Goal: Transaction & Acquisition: Purchase product/service

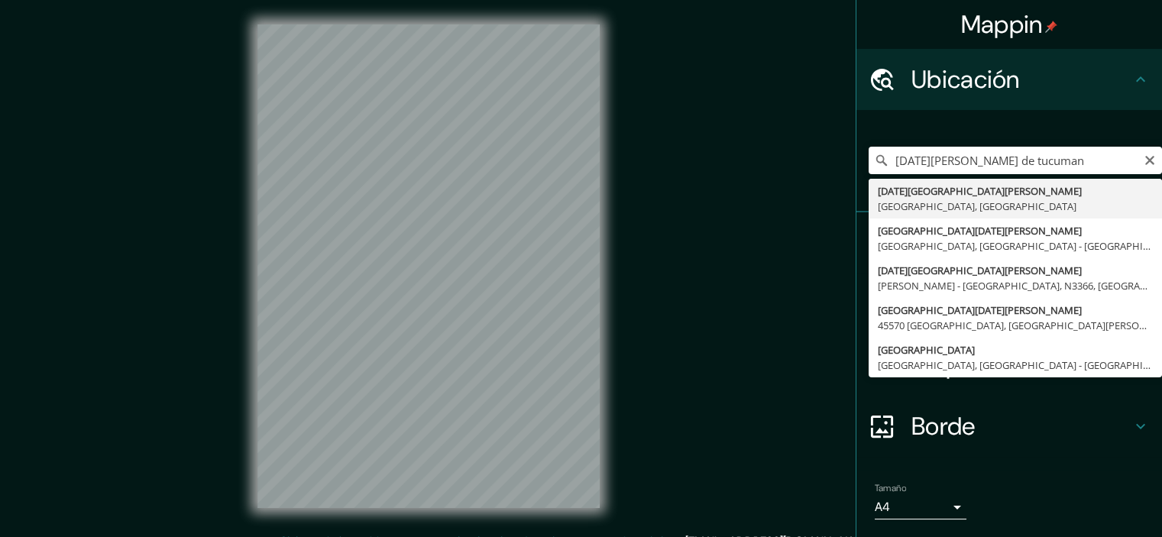
type input "[DATE][GEOGRAPHIC_DATA][PERSON_NAME], [GEOGRAPHIC_DATA], [GEOGRAPHIC_DATA]"
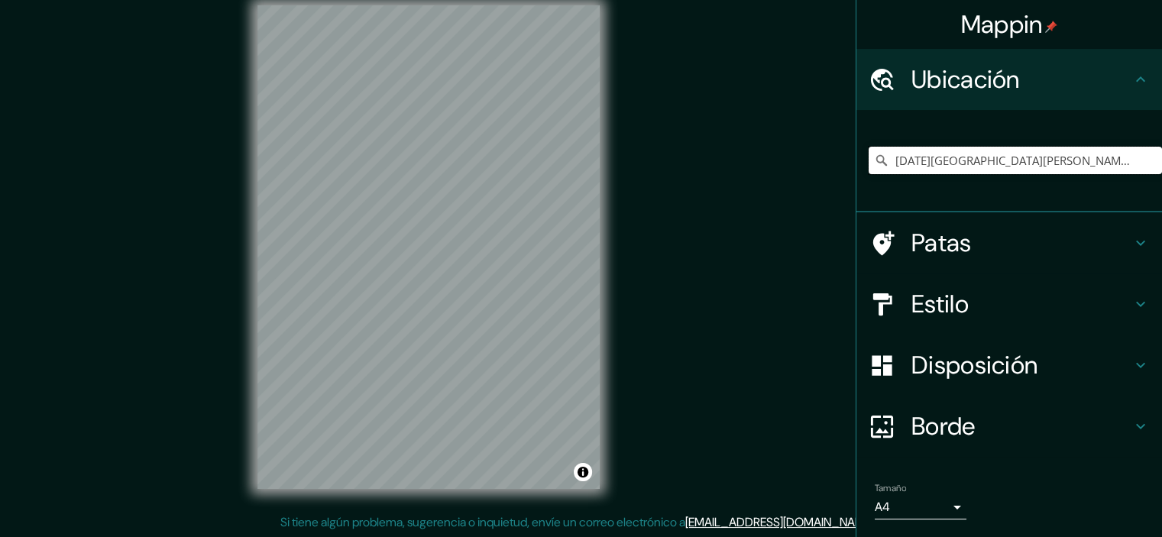
scroll to position [47, 0]
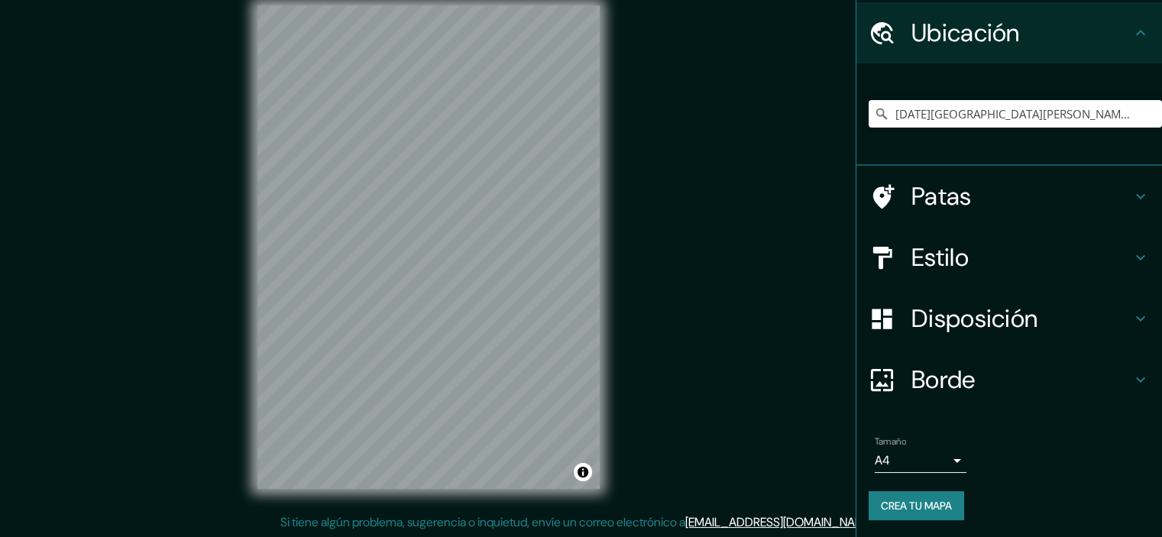
click at [914, 464] on body "Mappin Ubicación [DATE][GEOGRAPHIC_DATA][PERSON_NAME], [GEOGRAPHIC_DATA], [GEOG…" at bounding box center [581, 249] width 1162 height 537
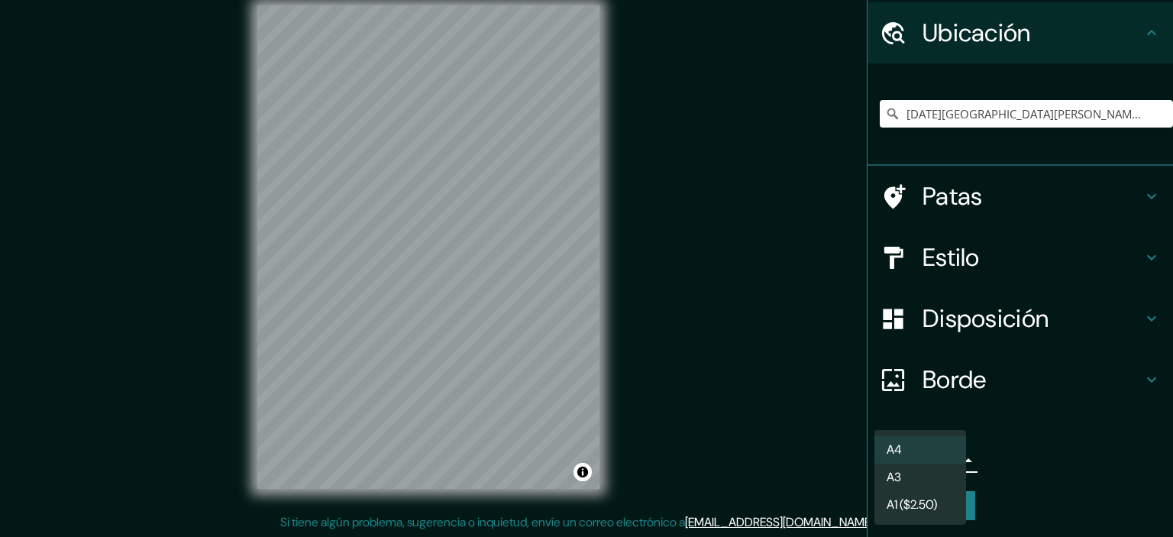
click at [921, 469] on li "A3" at bounding box center [921, 478] width 92 height 28
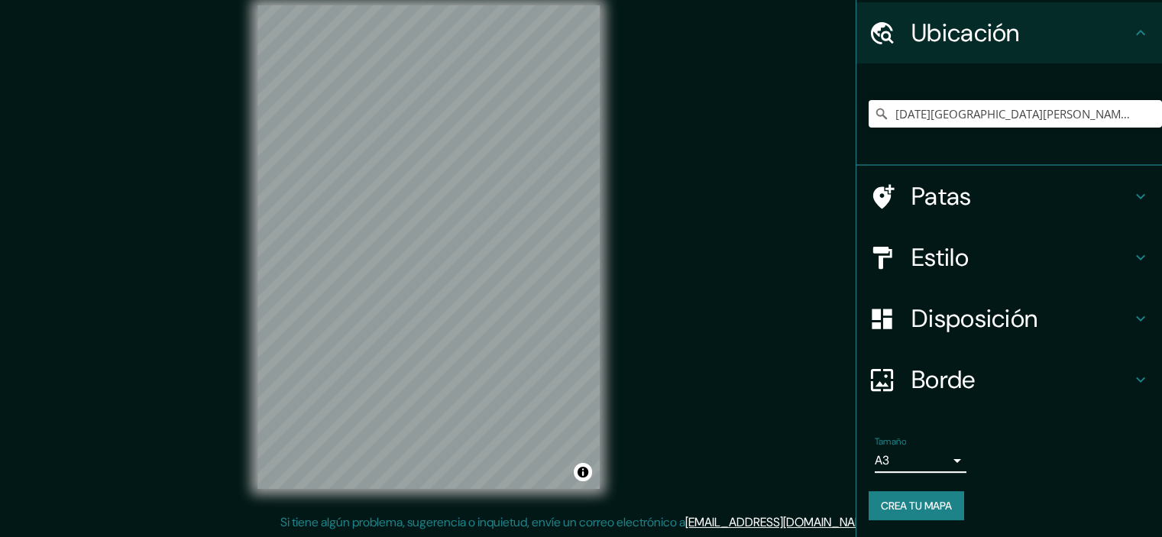
click at [966, 380] on font "Borde" at bounding box center [943, 380] width 64 height 32
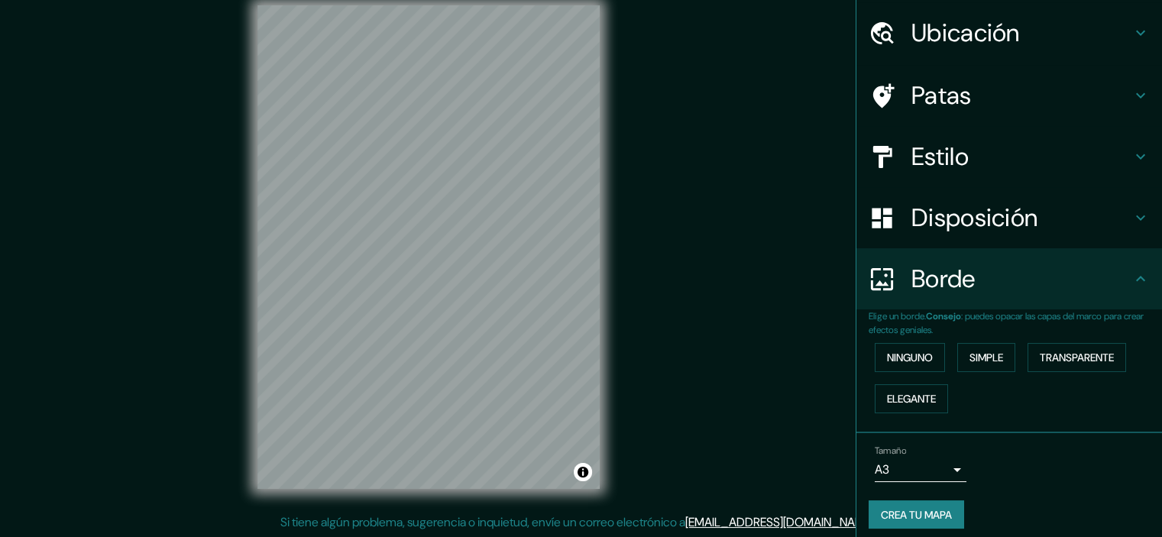
click at [993, 276] on h4 "Borde" at bounding box center [1021, 279] width 220 height 31
click at [987, 225] on font "Disposición" at bounding box center [974, 218] width 126 height 32
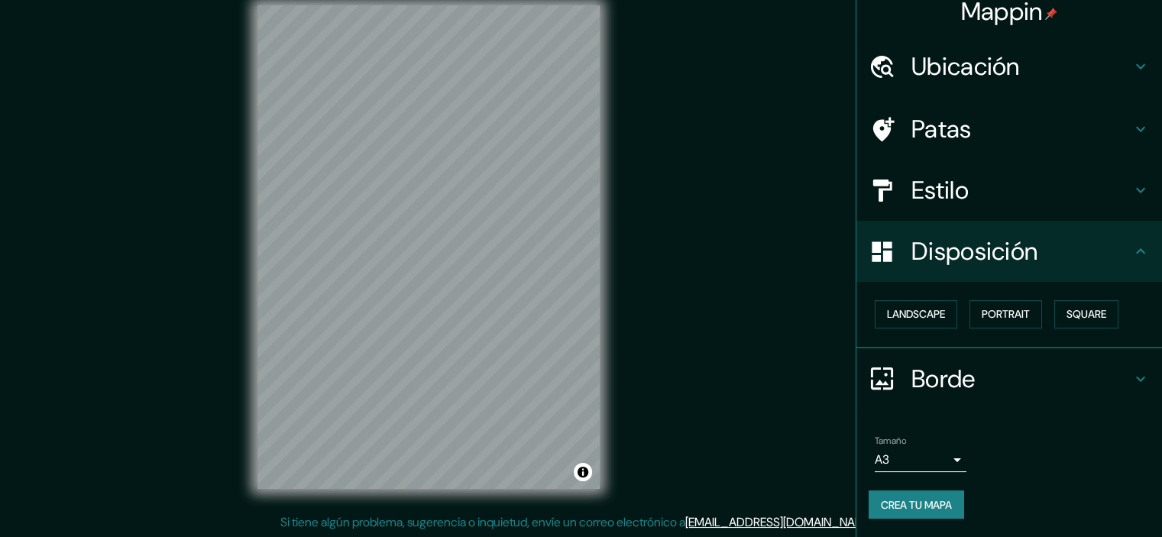
scroll to position [11, 0]
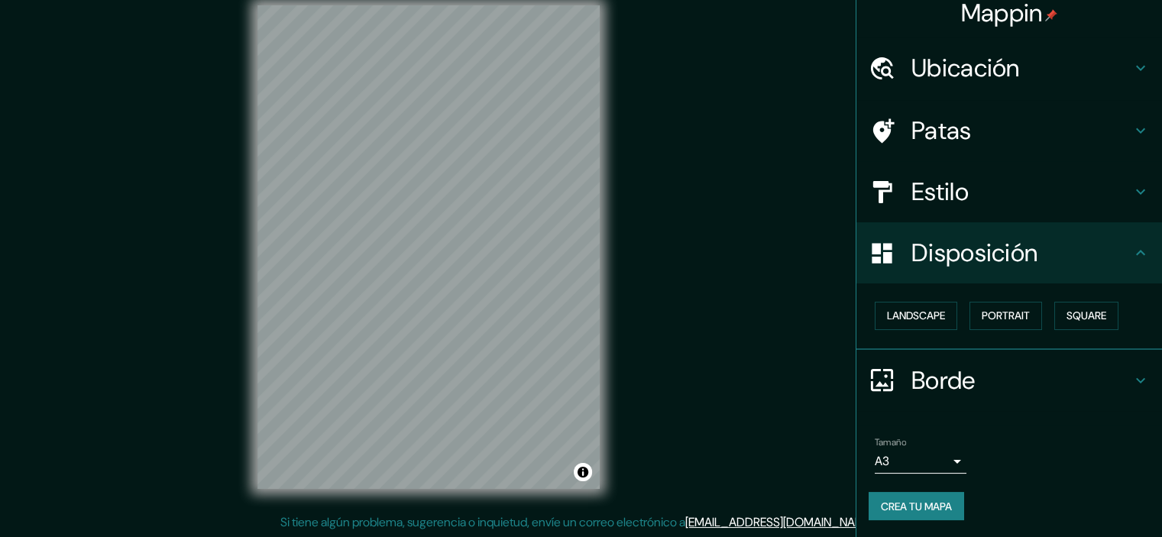
click at [987, 225] on div "Disposición" at bounding box center [1009, 252] width 306 height 61
click at [980, 167] on div "Estilo" at bounding box center [1009, 191] width 306 height 61
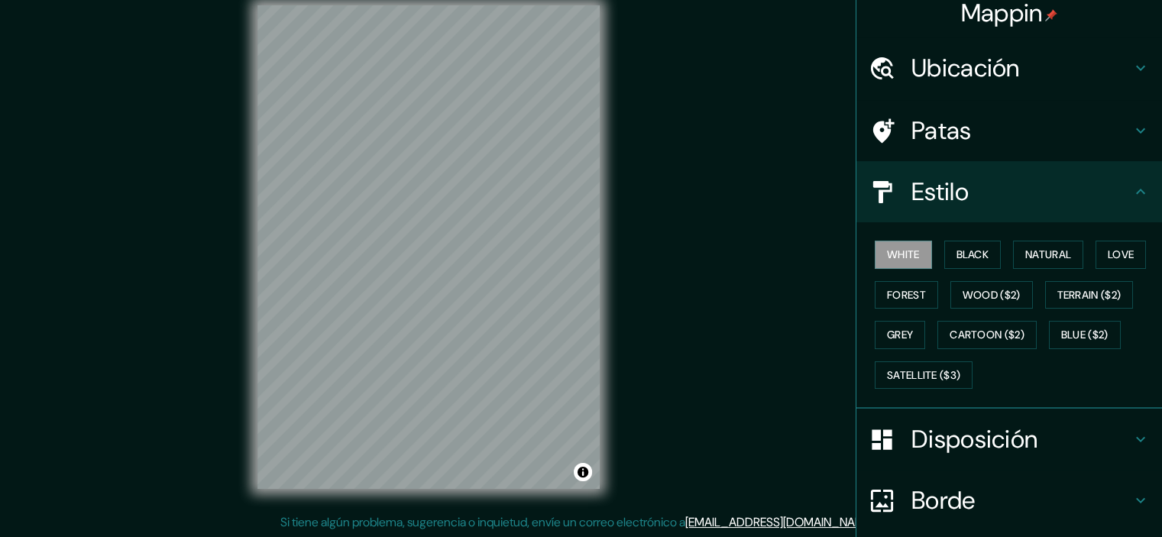
click at [980, 167] on div "Estilo" at bounding box center [1009, 191] width 306 height 61
click at [980, 131] on h4 "Patas" at bounding box center [1021, 130] width 220 height 31
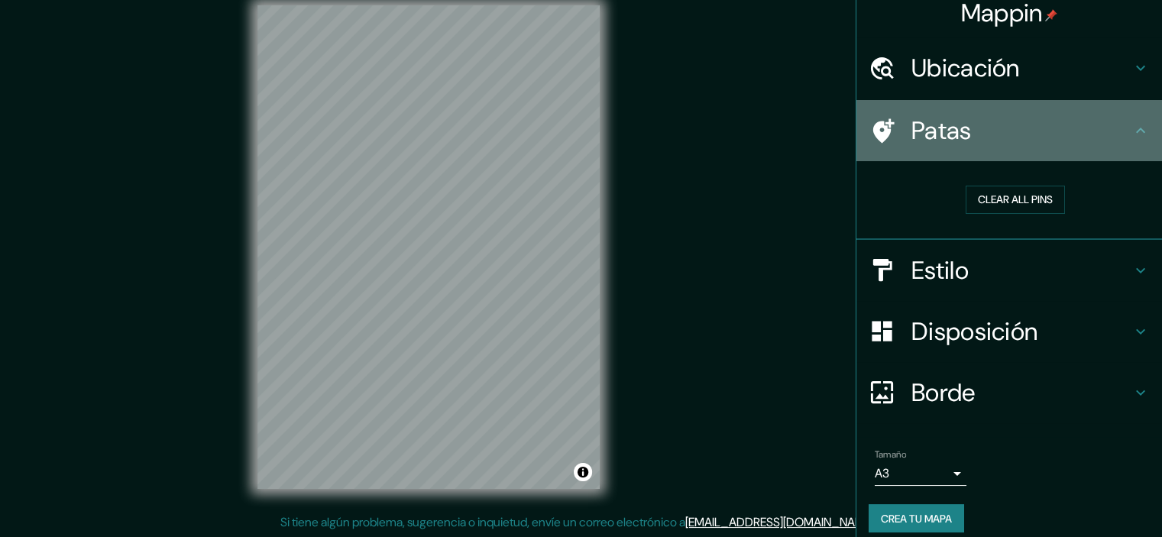
click at [980, 131] on h4 "Patas" at bounding box center [1021, 130] width 220 height 31
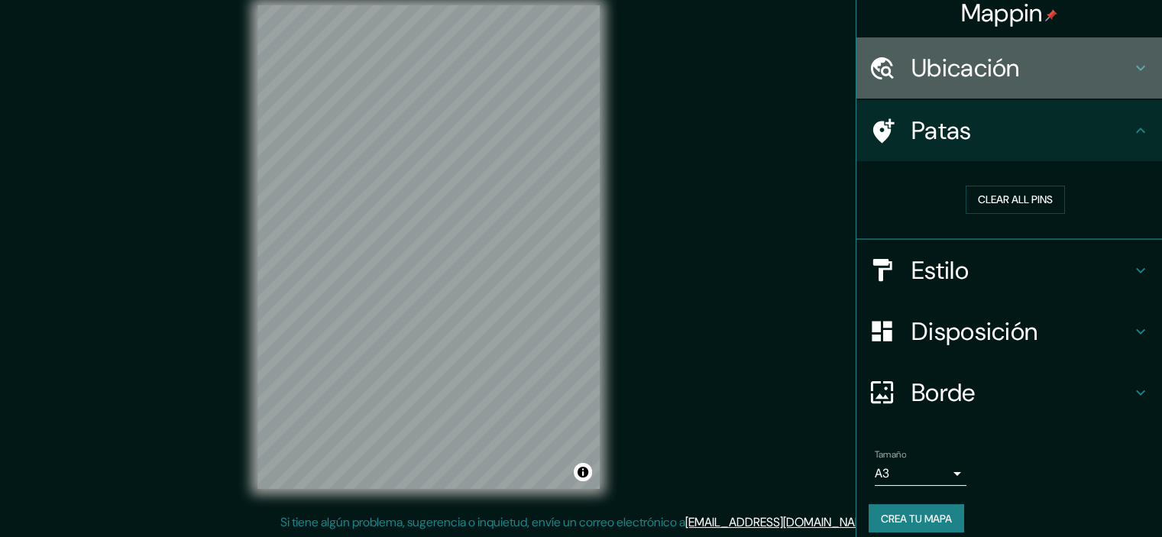
click at [976, 87] on div "Ubicación" at bounding box center [1009, 67] width 306 height 61
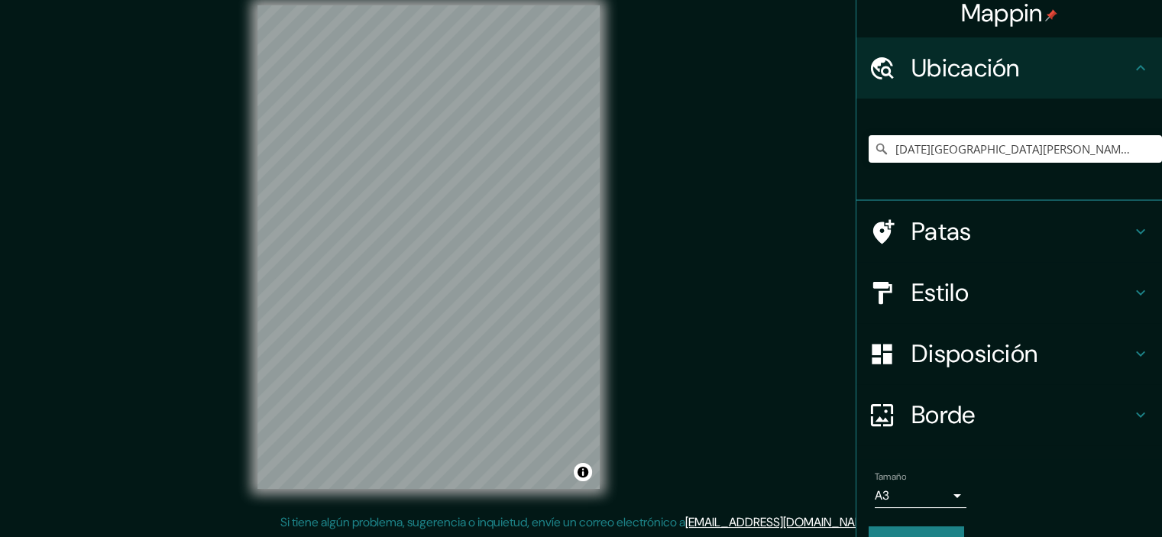
click at [976, 87] on div "Ubicación" at bounding box center [1009, 67] width 306 height 61
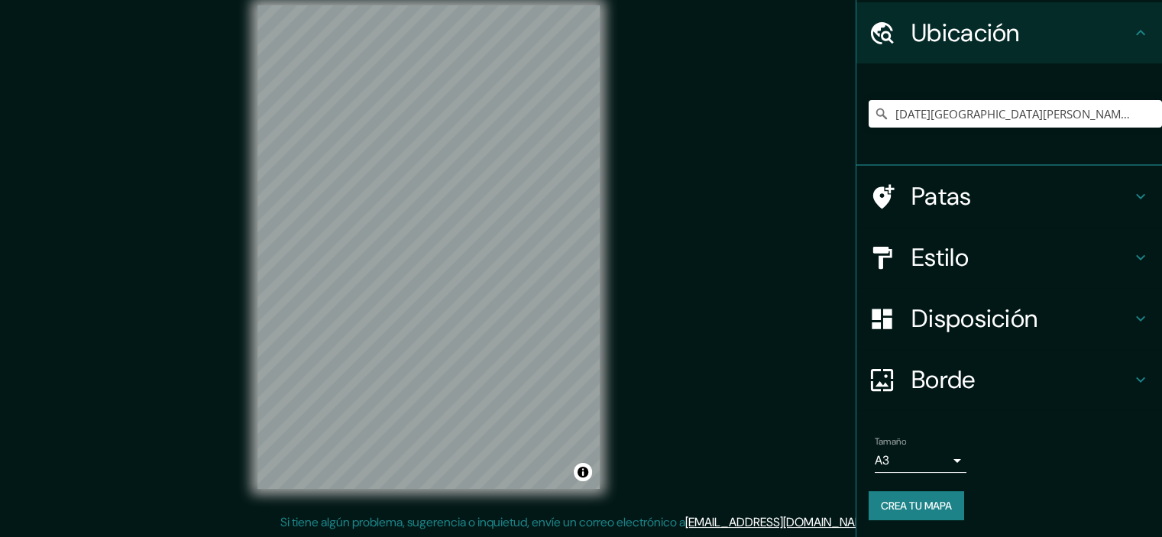
click at [1007, 312] on font "Disposición" at bounding box center [974, 319] width 126 height 32
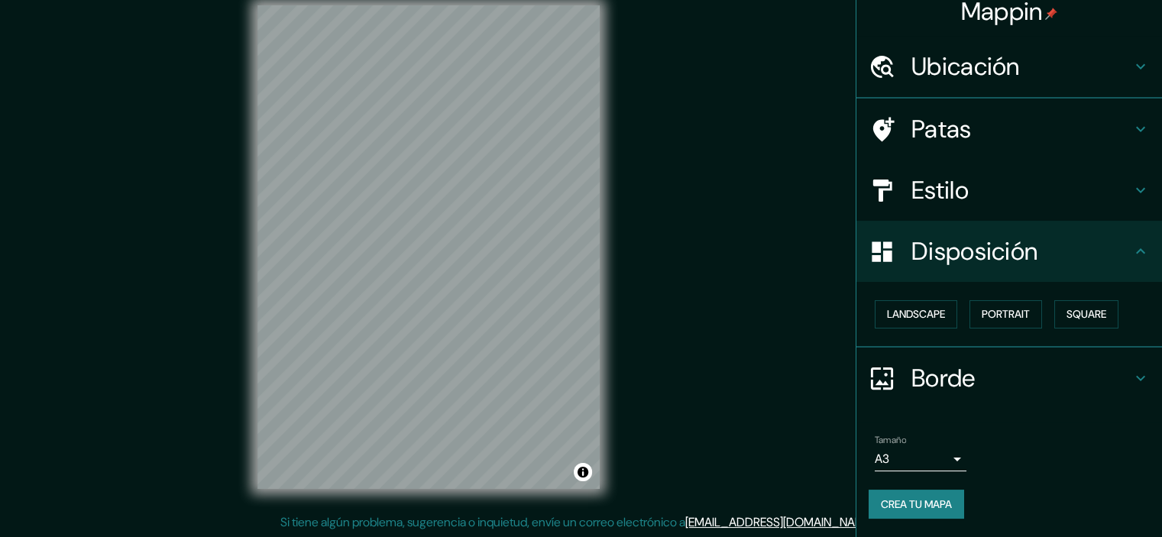
scroll to position [11, 0]
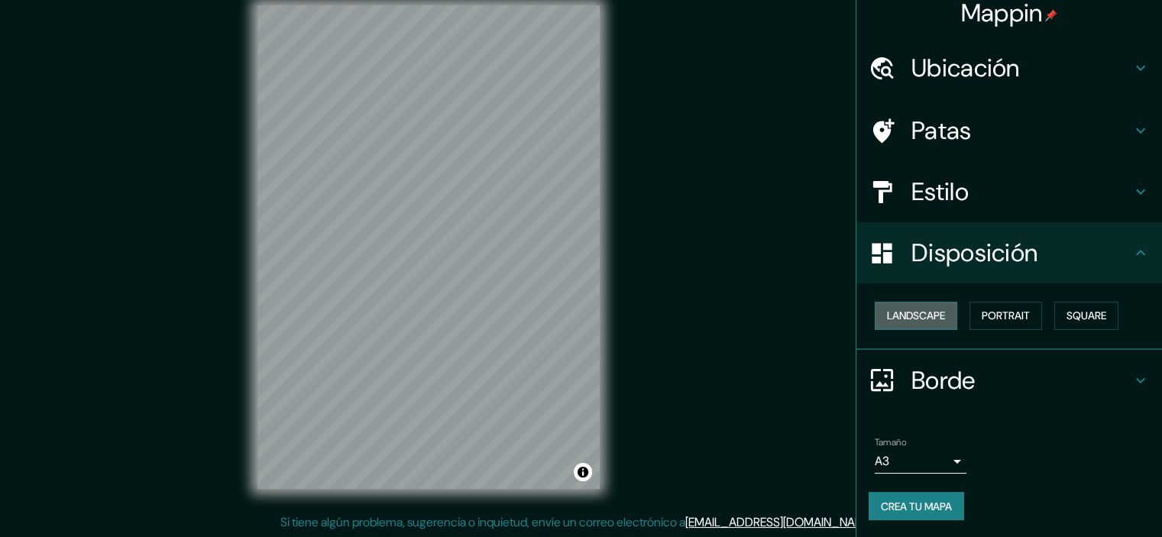
click at [931, 315] on button "Landscape" at bounding box center [916, 316] width 83 height 28
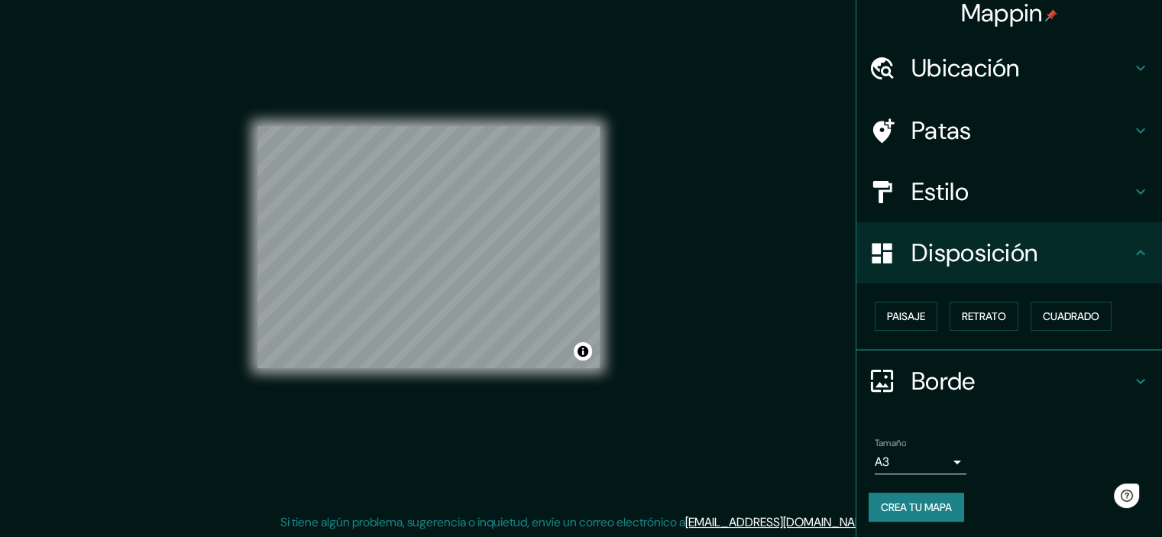
scroll to position [0, 0]
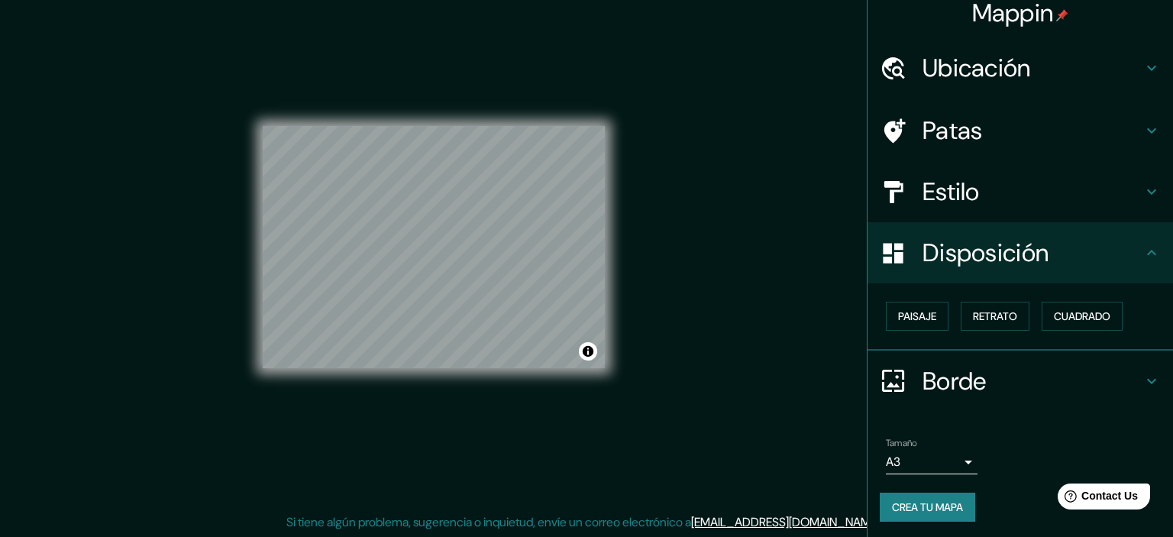
click at [943, 455] on body "Mappin Ubicación [DATE][GEOGRAPHIC_DATA][PERSON_NAME], [GEOGRAPHIC_DATA], [GEOG…" at bounding box center [586, 249] width 1173 height 537
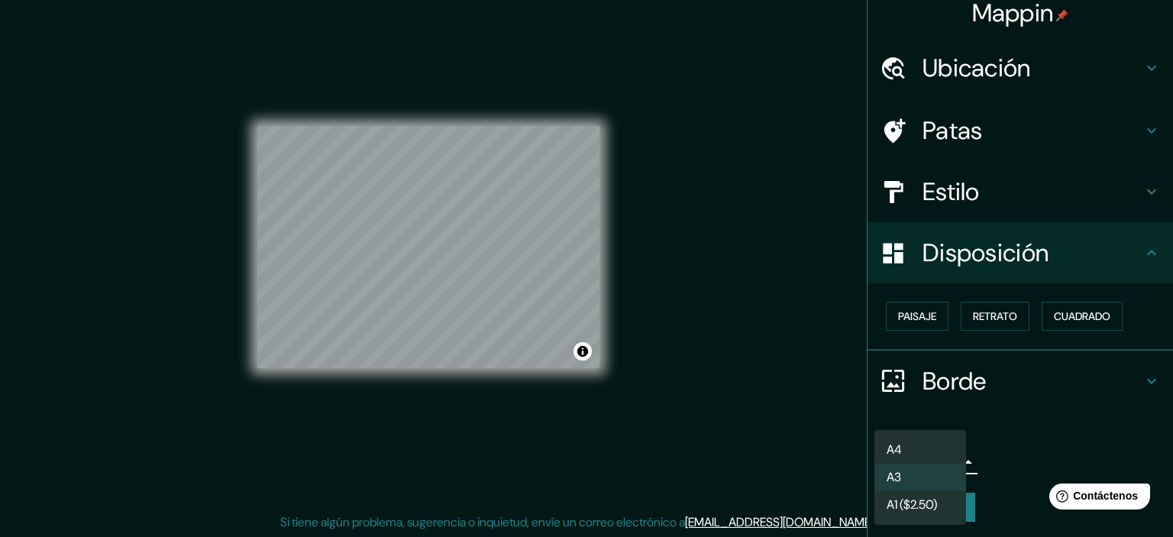
click at [947, 476] on li "A3" at bounding box center [921, 478] width 92 height 28
click at [944, 467] on body "Mappin Ubicación [DATE][GEOGRAPHIC_DATA][PERSON_NAME], [GEOGRAPHIC_DATA], [GEOG…" at bounding box center [586, 249] width 1173 height 537
click at [938, 445] on li "A4" at bounding box center [921, 450] width 92 height 28
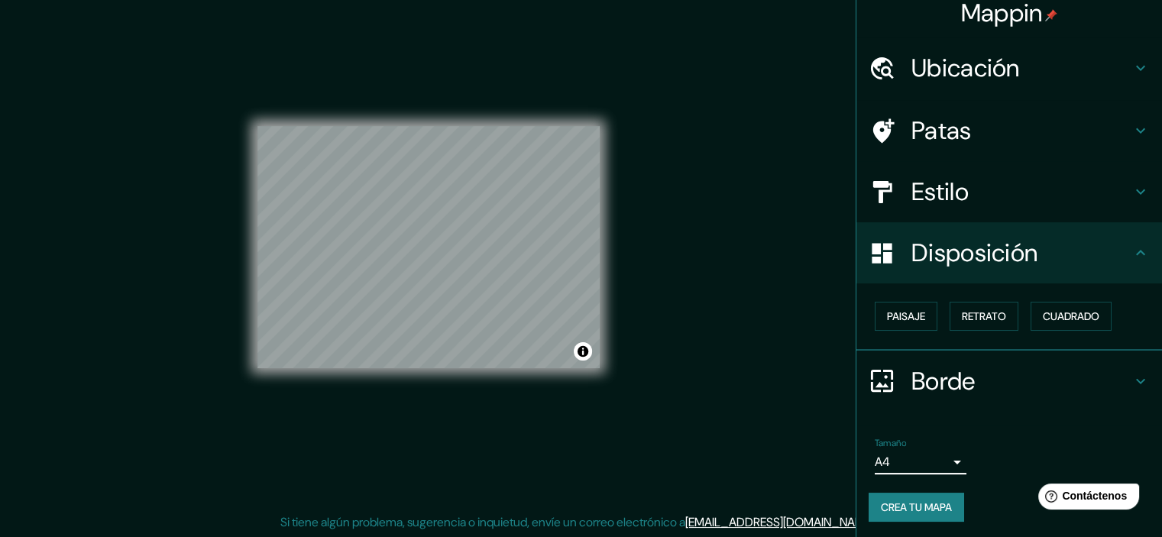
click at [935, 457] on body "Mappin Ubicación [DATE][GEOGRAPHIC_DATA][PERSON_NAME], [GEOGRAPHIC_DATA], [GEOG…" at bounding box center [581, 249] width 1162 height 537
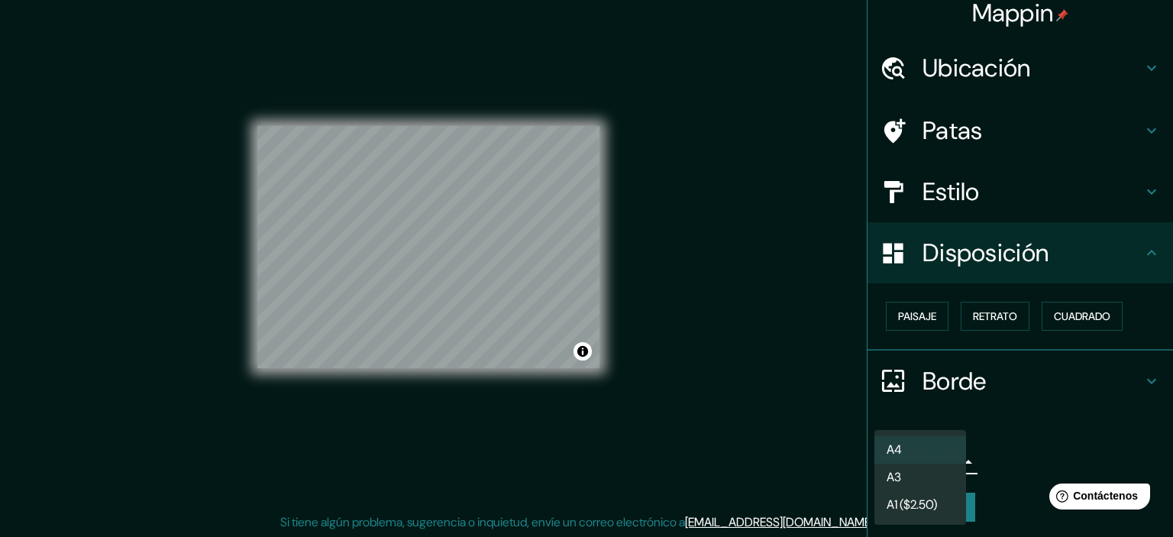
click at [937, 468] on li "A3" at bounding box center [921, 478] width 92 height 28
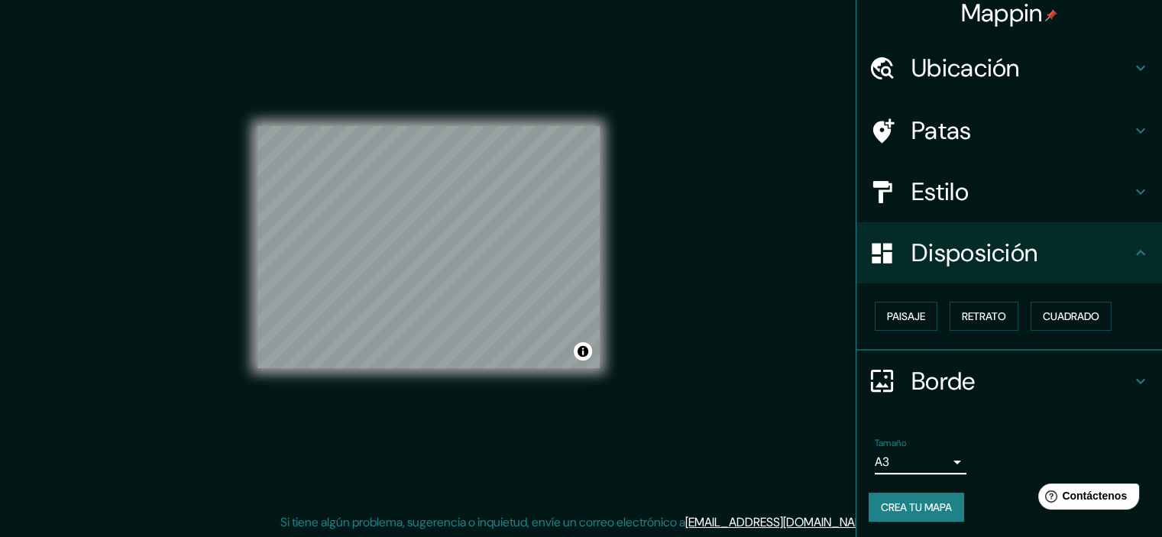
click at [1015, 158] on div "Patas" at bounding box center [1009, 130] width 306 height 61
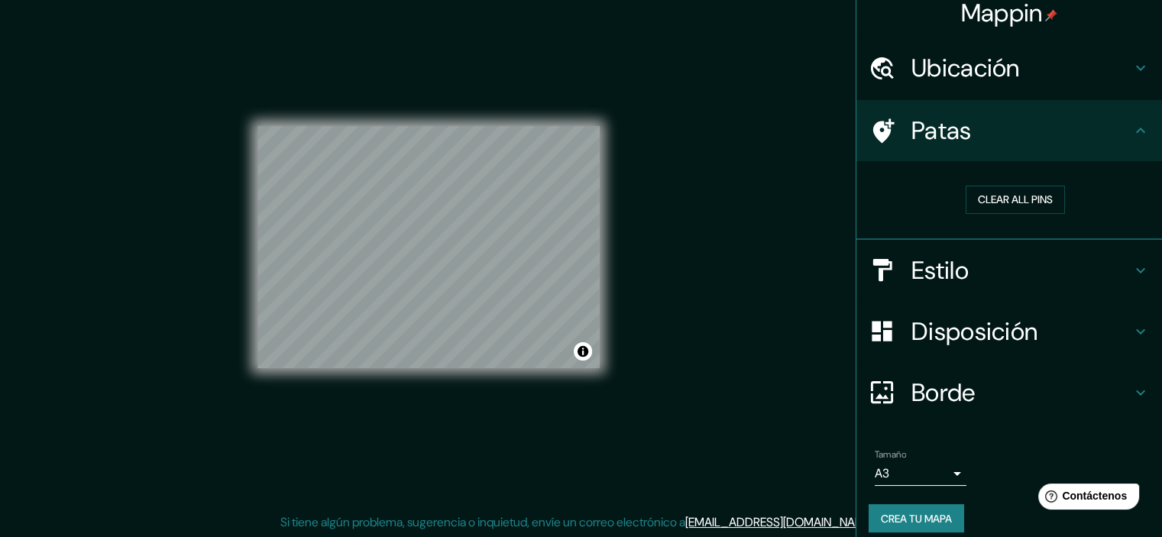
click at [989, 313] on div "Disposición" at bounding box center [1009, 331] width 306 height 61
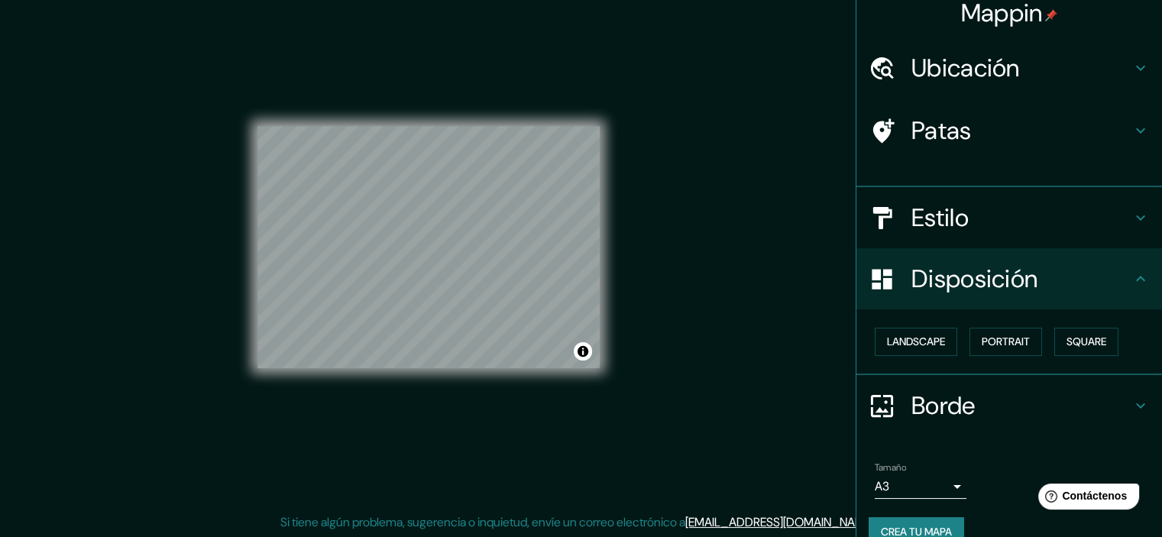
click at [981, 265] on div "Disposición" at bounding box center [1009, 278] width 306 height 61
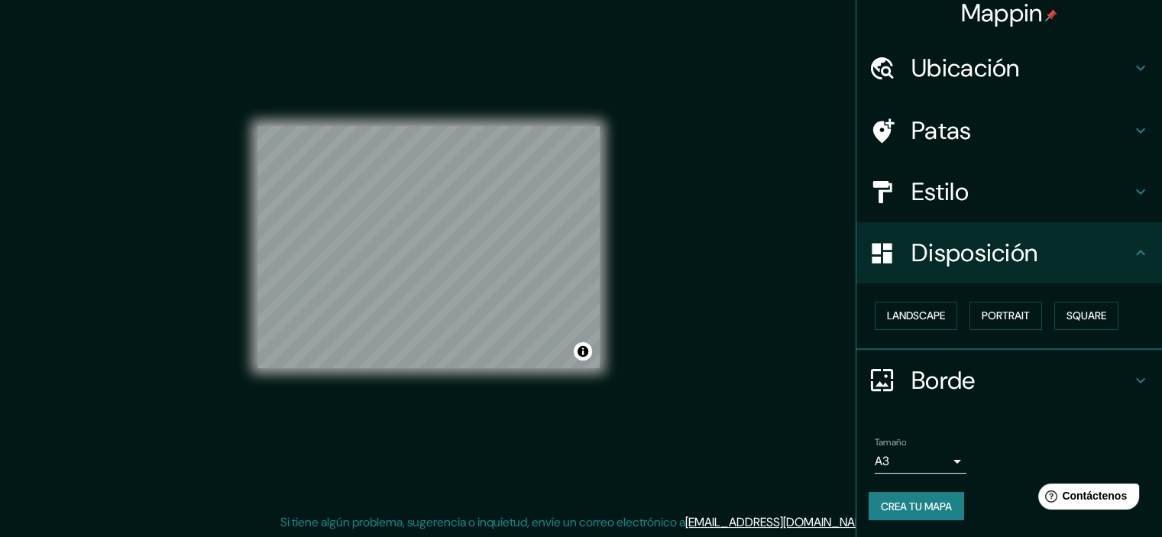
click at [992, 197] on h4 "Estilo" at bounding box center [1021, 191] width 220 height 31
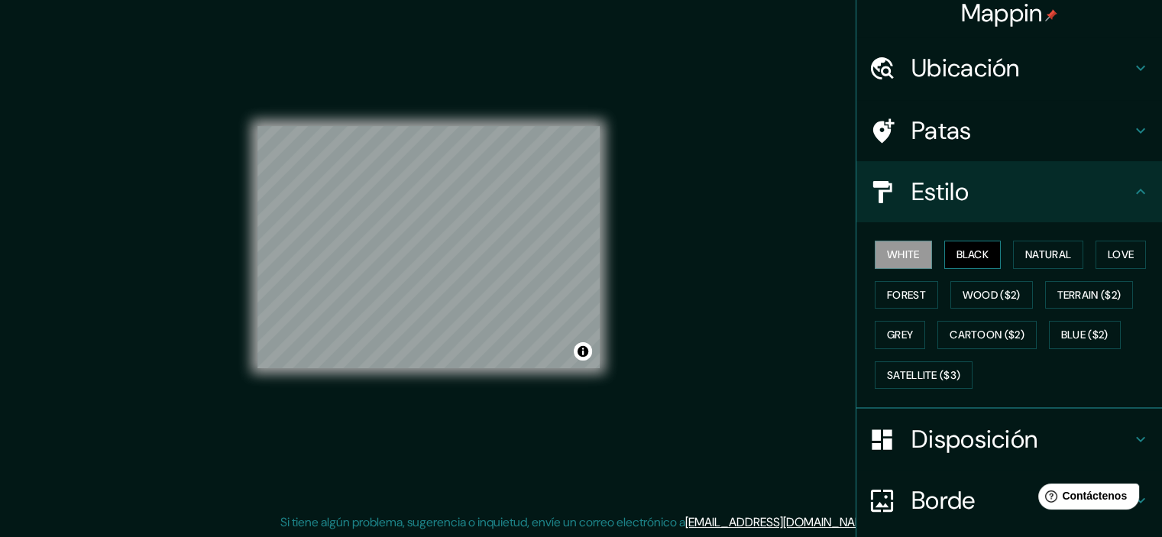
click at [987, 254] on button "Black" at bounding box center [972, 255] width 57 height 28
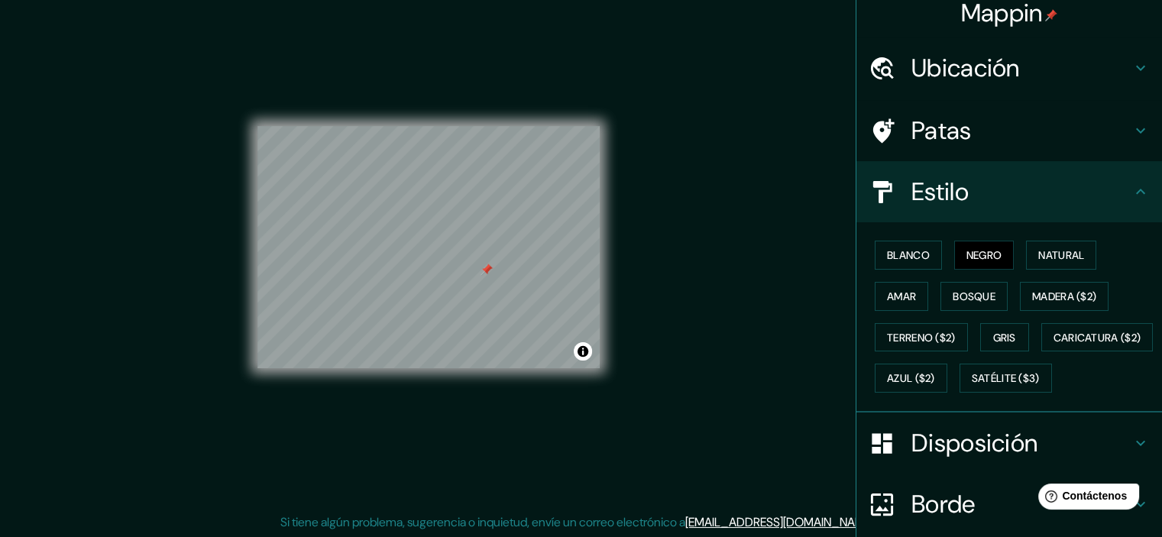
click at [1002, 185] on h4 "Estilo" at bounding box center [1021, 191] width 220 height 31
click at [998, 126] on h4 "Patas" at bounding box center [1021, 130] width 220 height 31
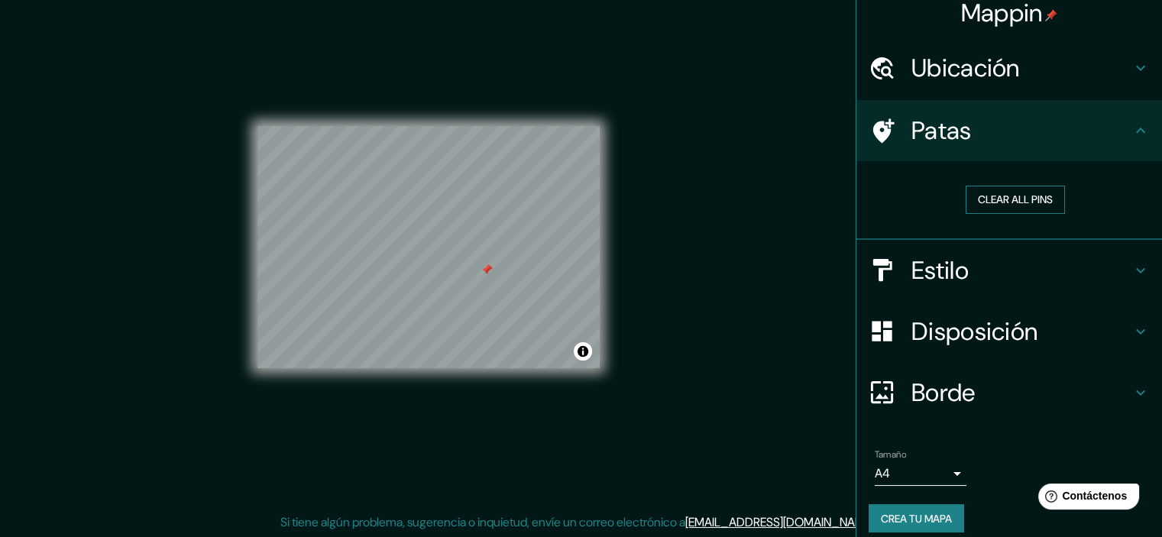
click at [995, 187] on button "Clear all pins" at bounding box center [1015, 200] width 99 height 28
click at [1085, 138] on h4 "Patas" at bounding box center [1021, 130] width 220 height 31
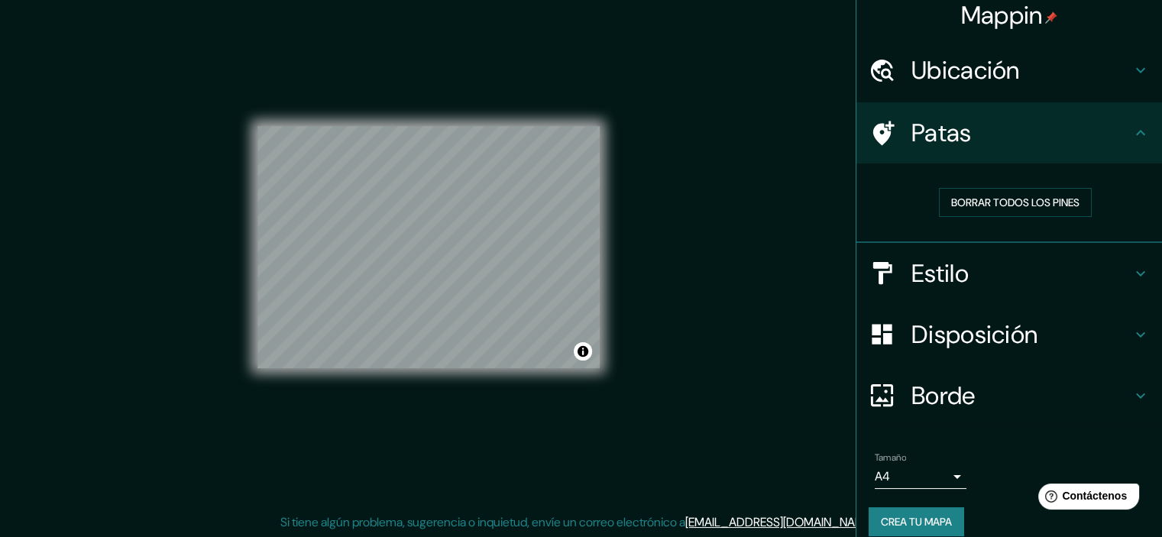
click at [888, 286] on div "Estilo" at bounding box center [1009, 273] width 306 height 61
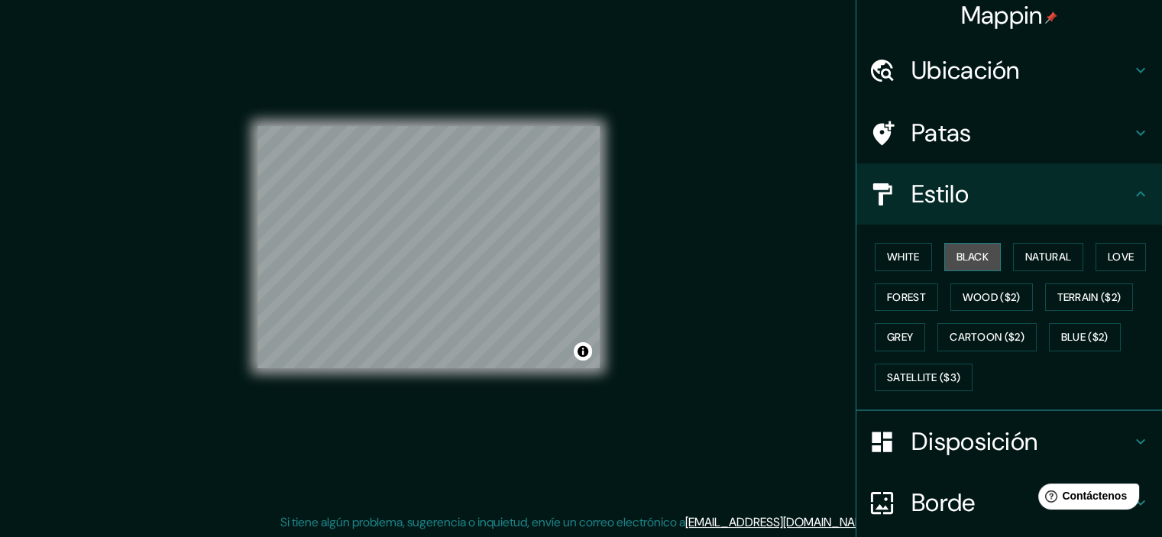
click at [963, 254] on button "Black" at bounding box center [972, 257] width 57 height 28
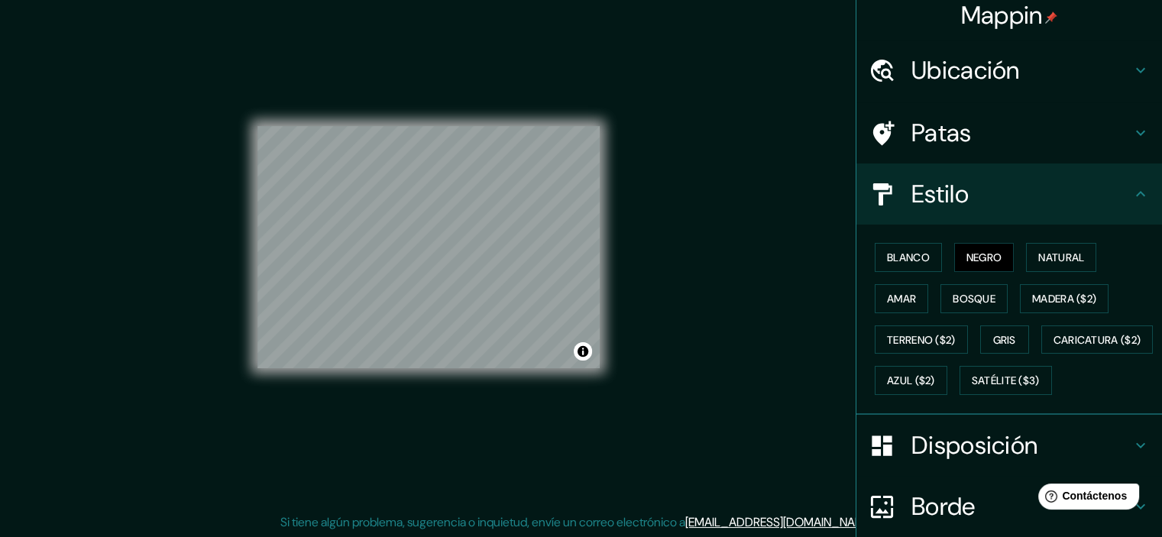
scroll to position [8, 0]
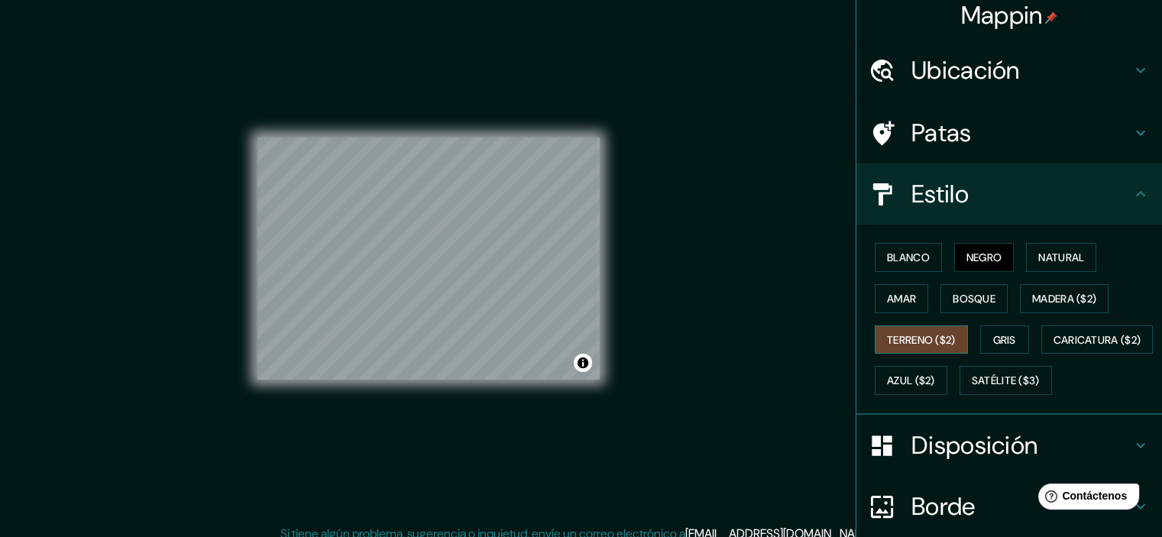
click at [903, 333] on font "Terreno ($2)" at bounding box center [921, 340] width 69 height 14
click at [975, 254] on font "Negro" at bounding box center [984, 258] width 36 height 14
click at [986, 251] on font "Negro" at bounding box center [984, 258] width 36 height 14
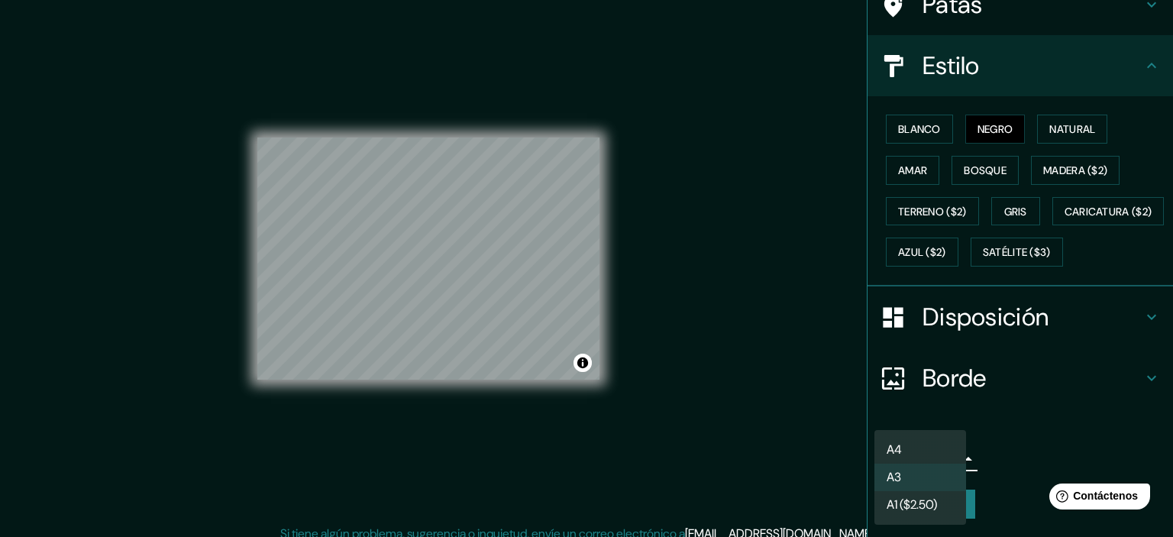
click at [923, 470] on body "Mappin Ubicación [DATE][GEOGRAPHIC_DATA][PERSON_NAME], [GEOGRAPHIC_DATA], [GEOG…" at bounding box center [586, 260] width 1173 height 537
click at [923, 449] on li "A4" at bounding box center [921, 450] width 92 height 28
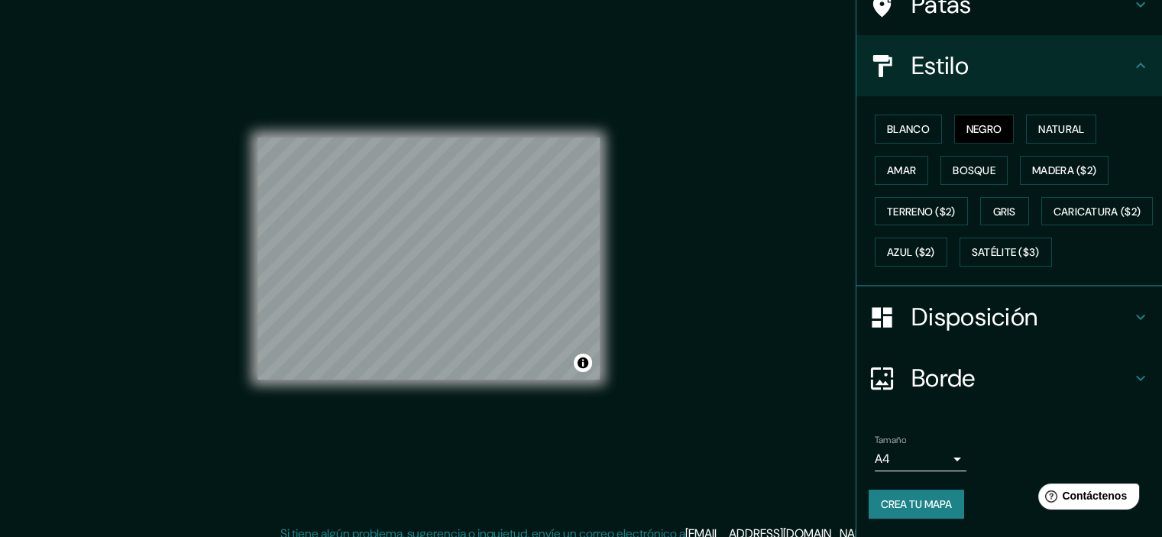
click at [947, 457] on body "Mappin Ubicación [DATE][GEOGRAPHIC_DATA][PERSON_NAME], [GEOGRAPHIC_DATA], [GEOG…" at bounding box center [581, 260] width 1162 height 537
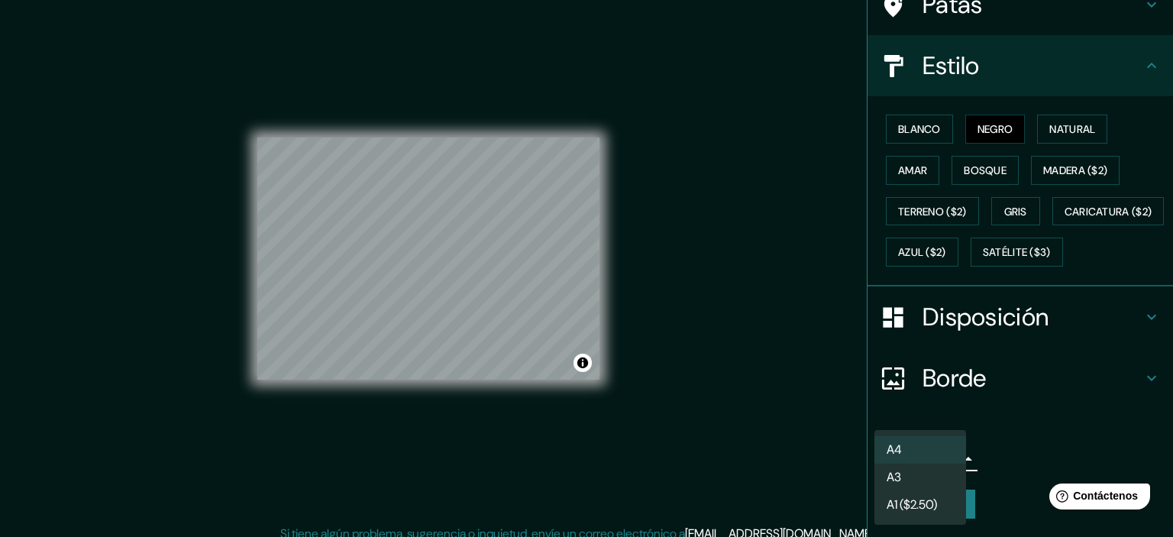
click at [943, 488] on li "A3" at bounding box center [921, 478] width 92 height 28
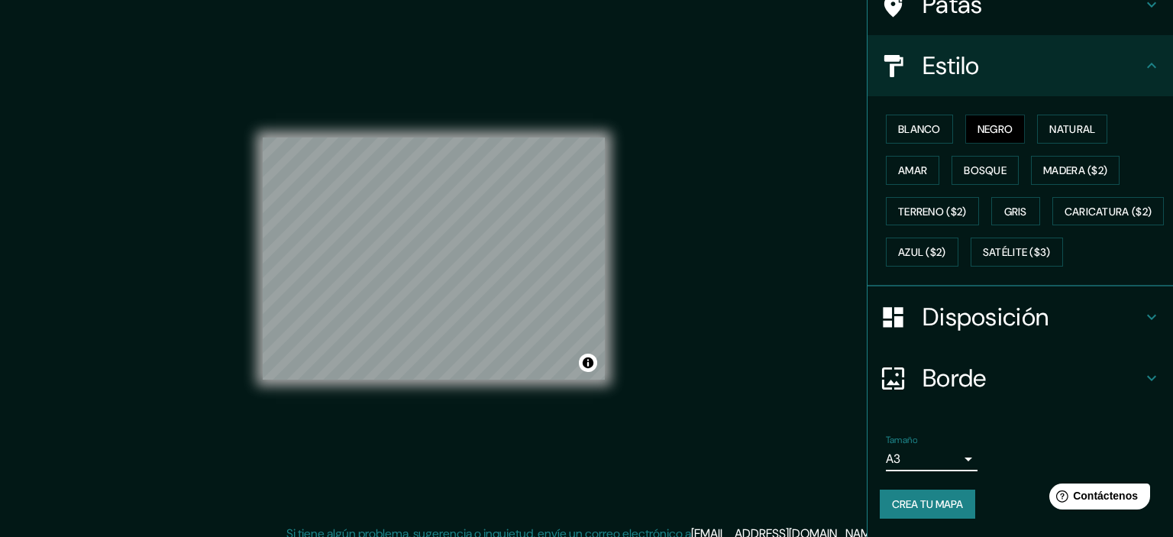
click at [937, 462] on body "Mappin Ubicación [DATE][GEOGRAPHIC_DATA][PERSON_NAME], [GEOGRAPHIC_DATA], [GEOG…" at bounding box center [586, 260] width 1173 height 537
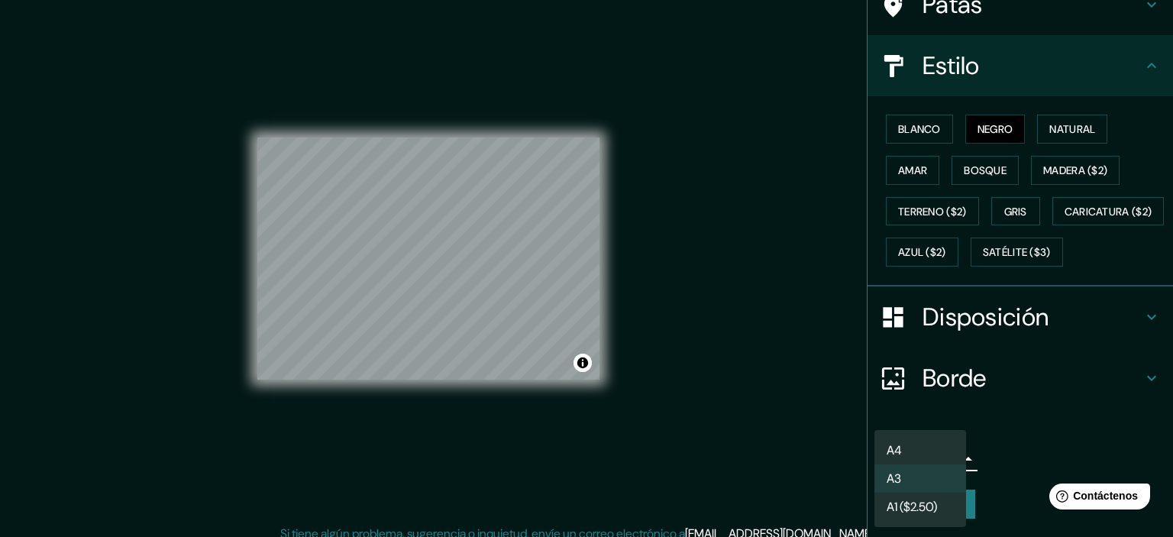
click at [950, 332] on div at bounding box center [586, 268] width 1173 height 537
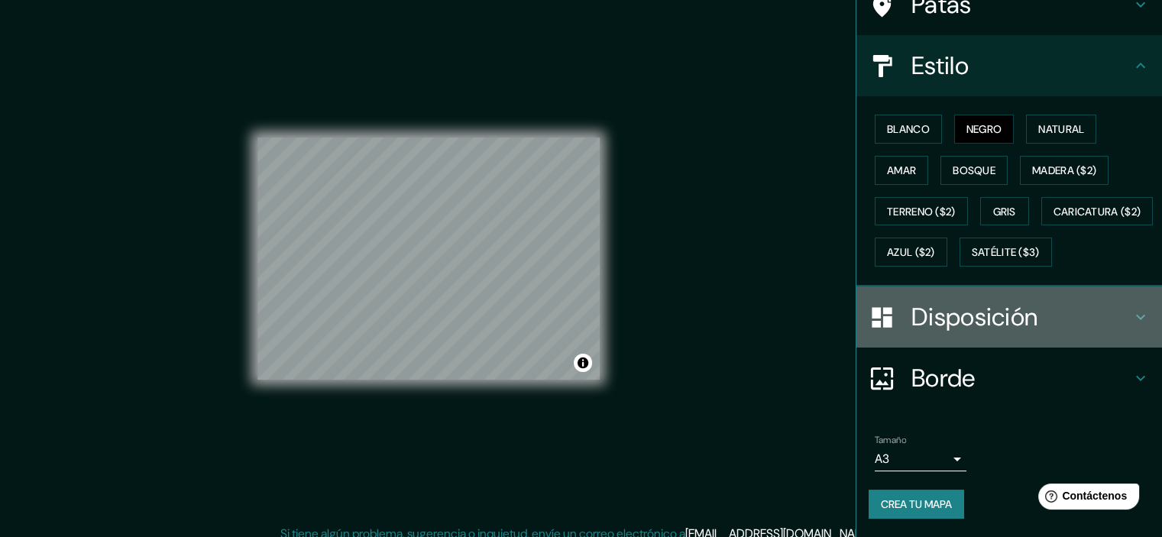
click at [953, 322] on font "Disposición" at bounding box center [974, 317] width 126 height 32
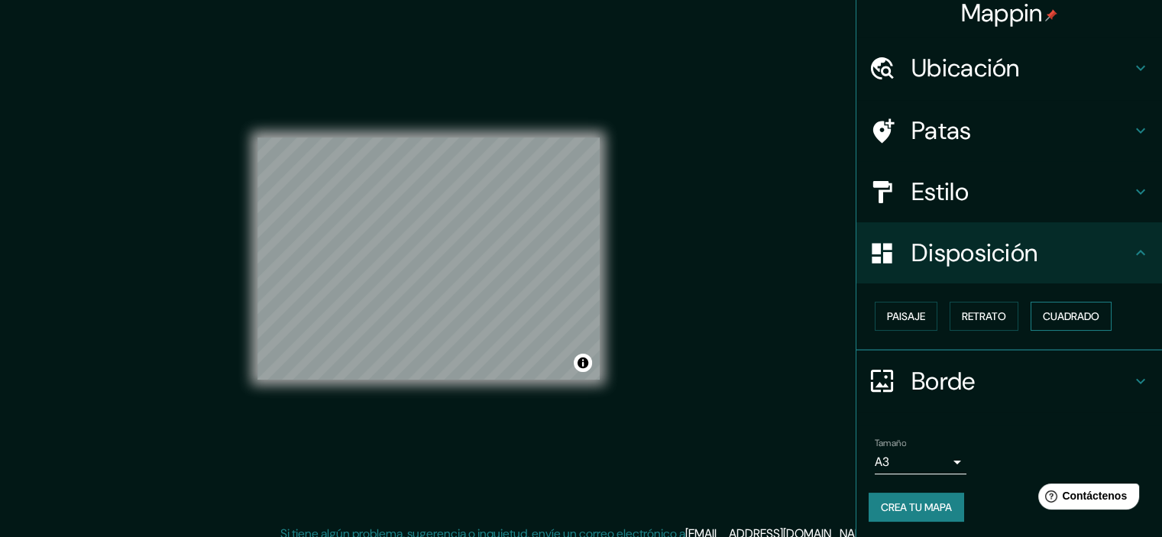
scroll to position [12, 0]
click at [1086, 316] on font "Cuadrado" at bounding box center [1071, 316] width 57 height 14
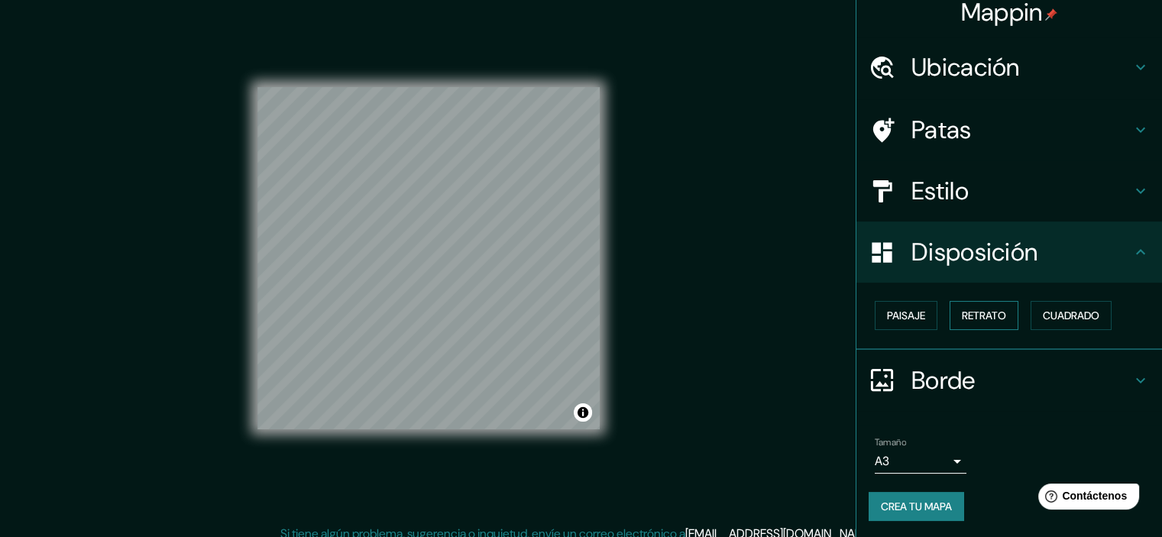
click at [982, 313] on font "Retrato" at bounding box center [984, 316] width 44 height 14
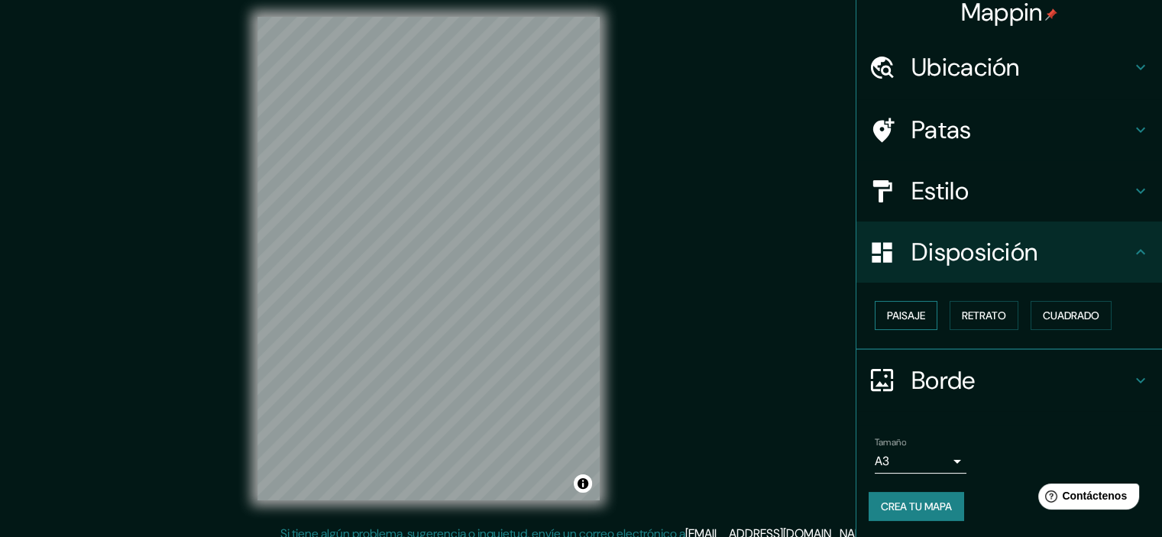
click at [887, 316] on font "Paisaje" at bounding box center [906, 316] width 38 height 14
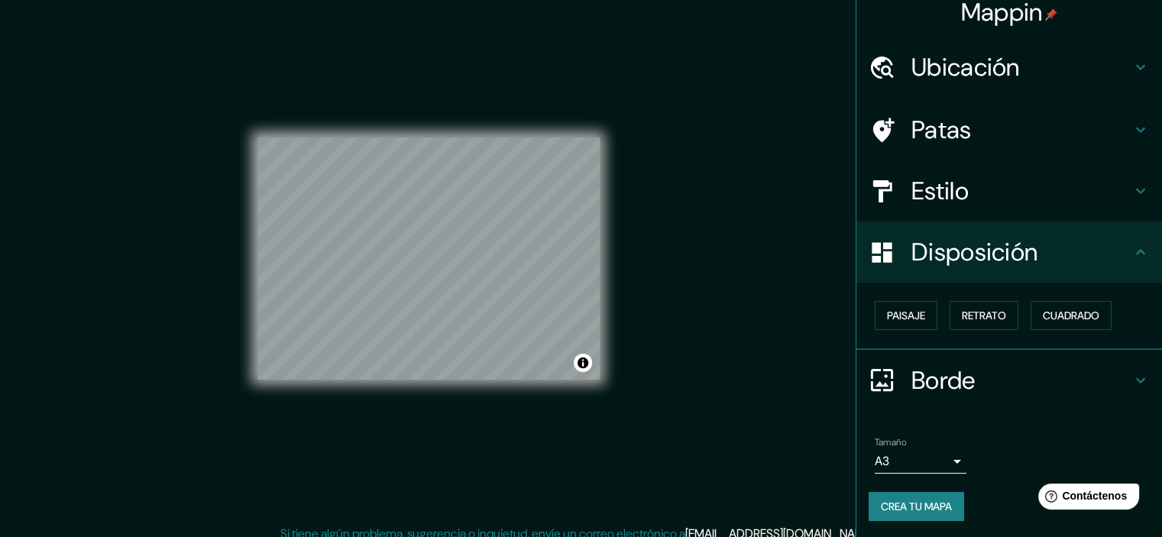
click at [937, 454] on body "Mappin Ubicación [DATE][GEOGRAPHIC_DATA][PERSON_NAME], [GEOGRAPHIC_DATA], [GEOG…" at bounding box center [581, 260] width 1162 height 537
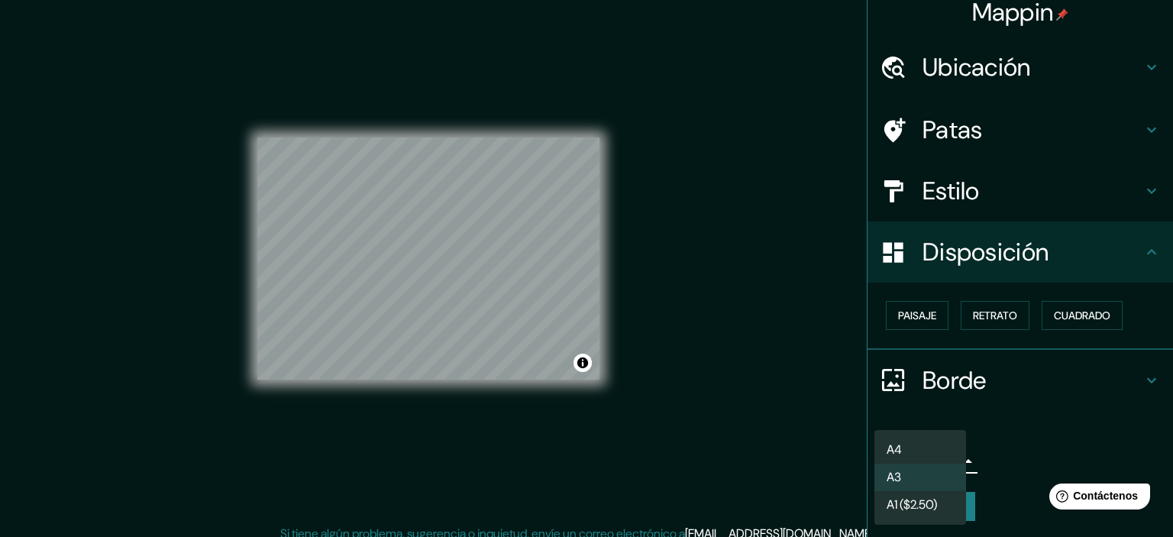
click at [960, 305] on div at bounding box center [586, 268] width 1173 height 537
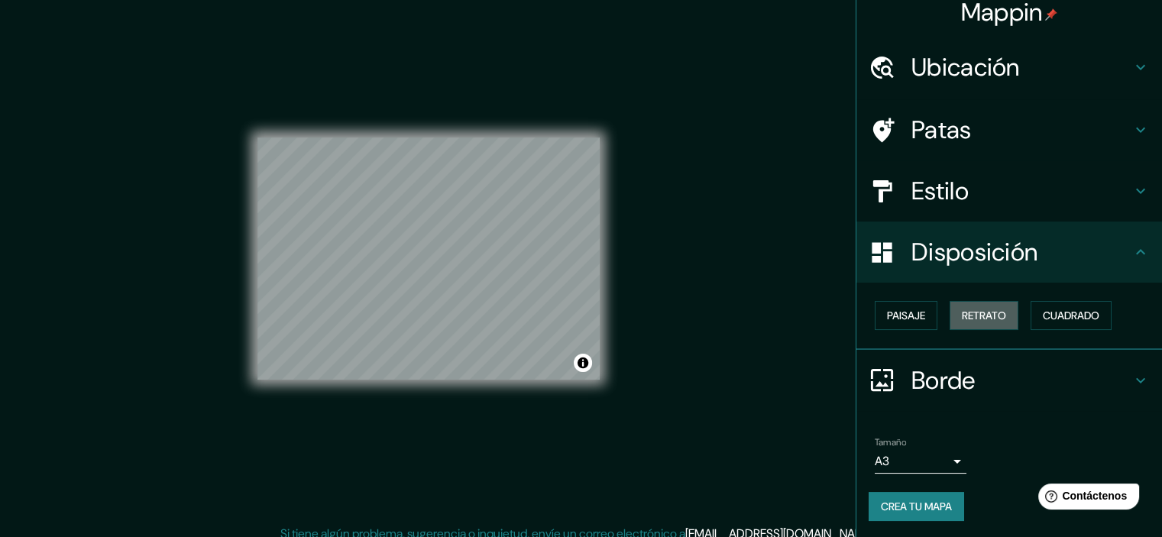
click at [976, 317] on font "Retrato" at bounding box center [984, 316] width 44 height 14
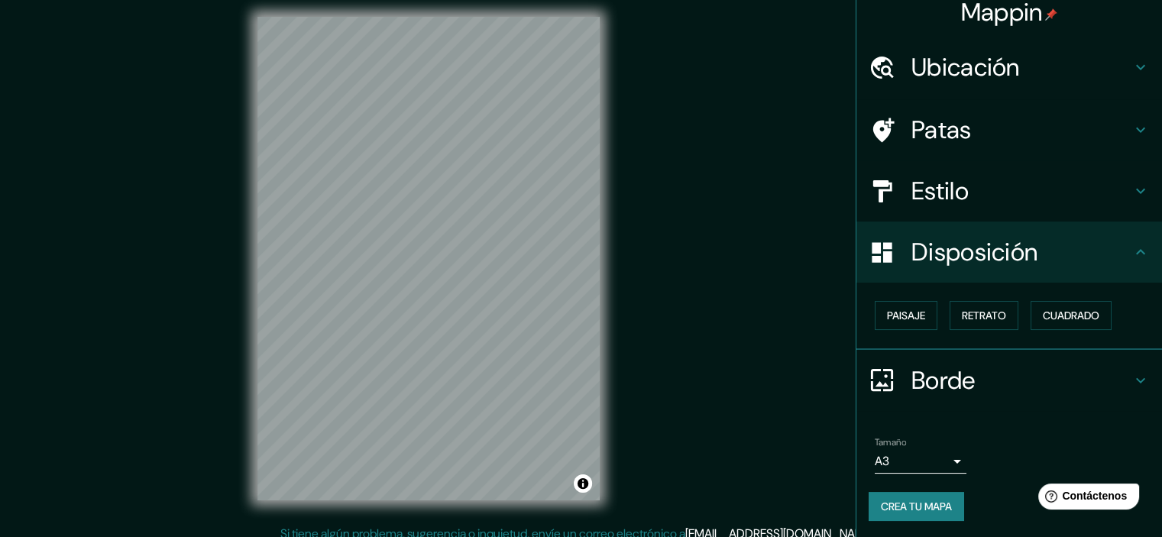
click at [950, 464] on body "Mappin Ubicación [DATE][GEOGRAPHIC_DATA][PERSON_NAME], [GEOGRAPHIC_DATA], [GEOG…" at bounding box center [581, 260] width 1162 height 537
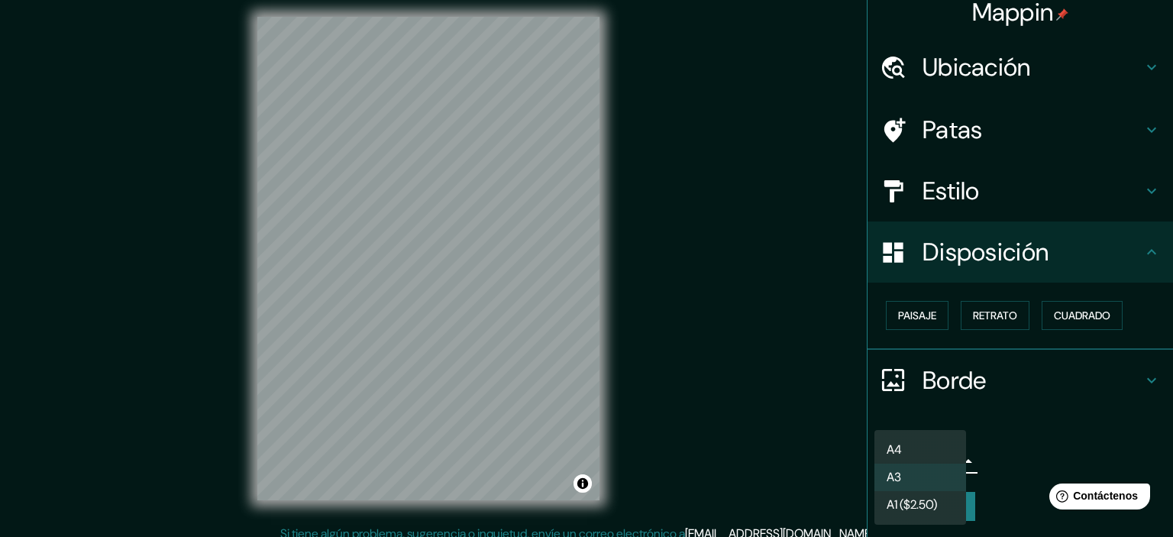
click at [921, 468] on li "A3" at bounding box center [921, 478] width 92 height 28
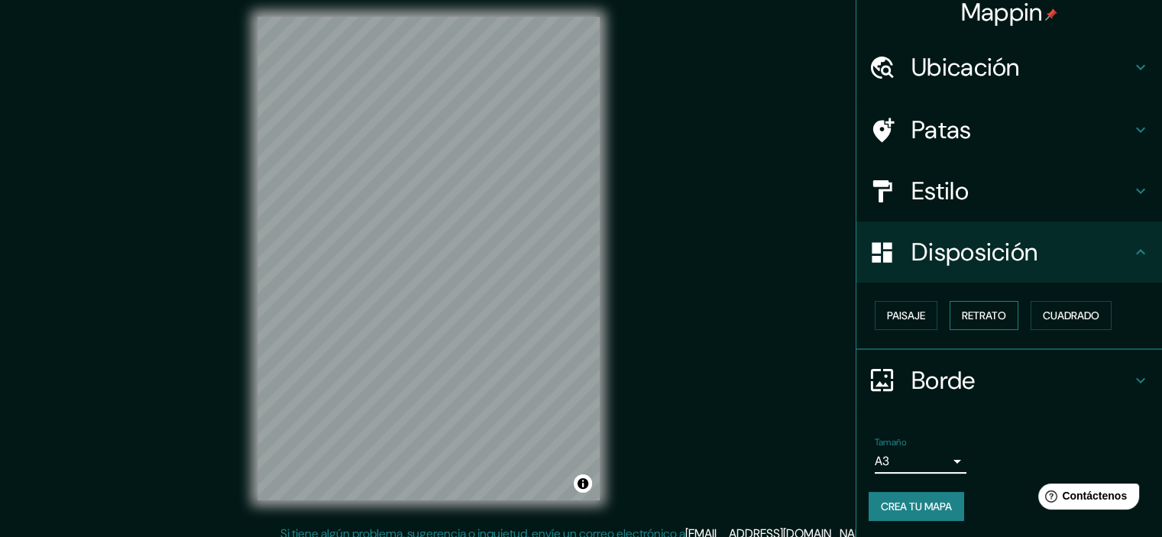
click at [969, 325] on button "Retrato" at bounding box center [984, 315] width 69 height 29
click at [887, 306] on font "Paisaje" at bounding box center [906, 316] width 38 height 20
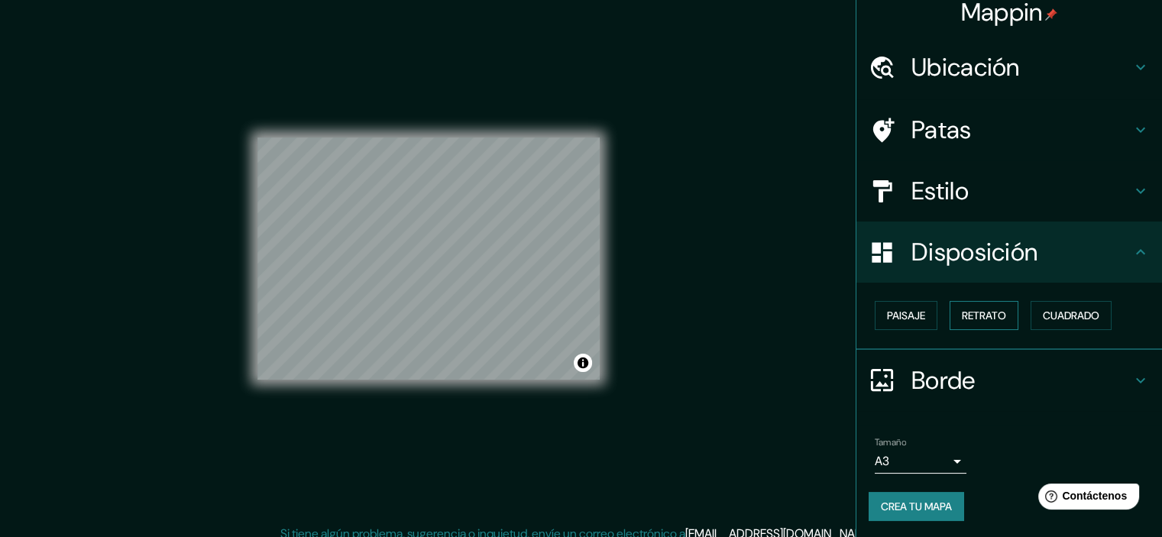
click at [989, 314] on font "Retrato" at bounding box center [984, 316] width 44 height 14
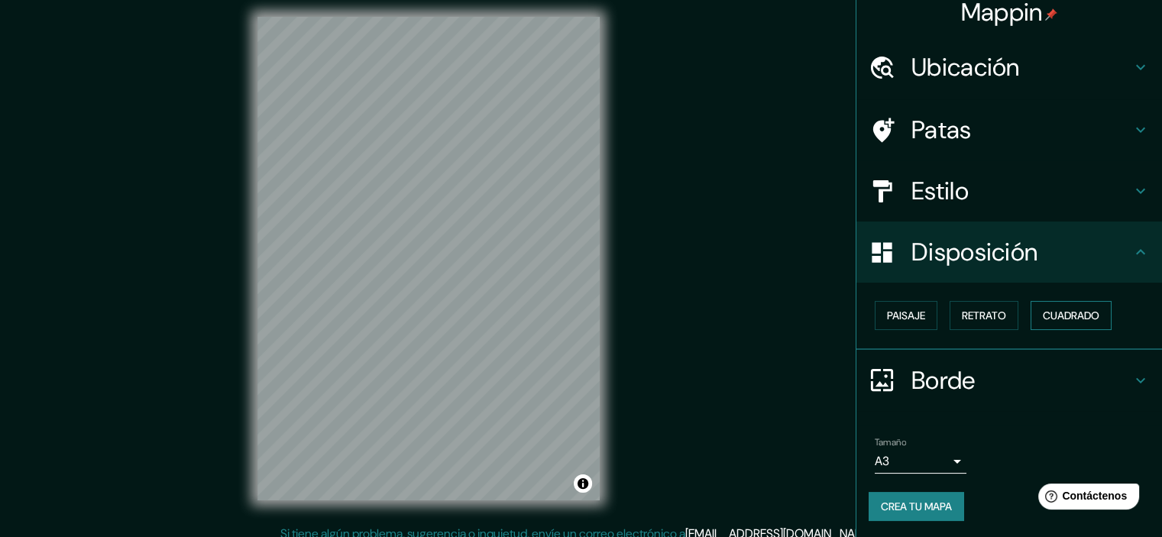
click at [1067, 306] on font "Cuadrado" at bounding box center [1071, 316] width 57 height 20
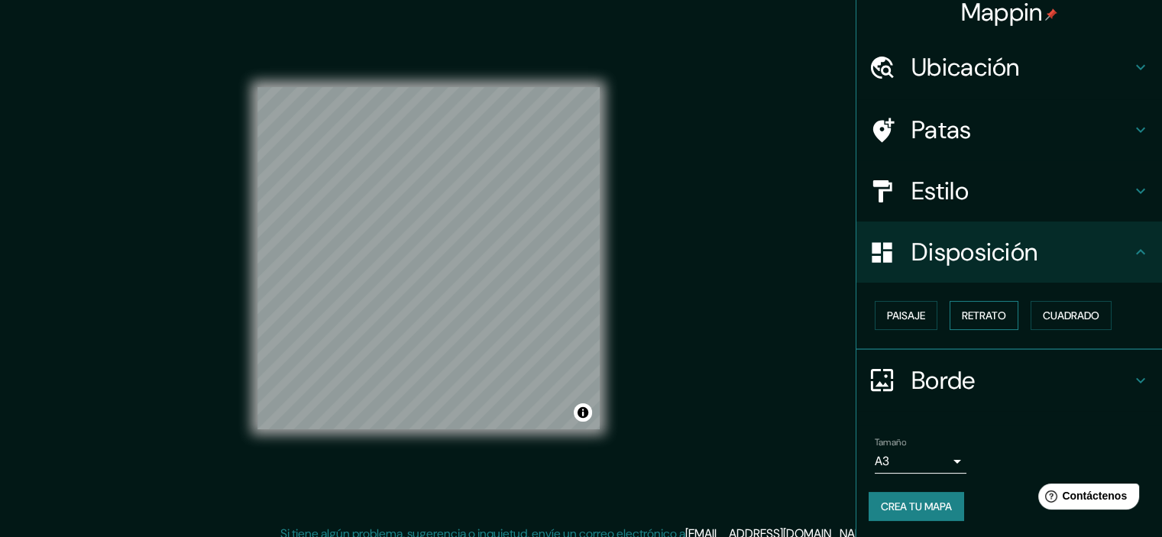
click at [973, 316] on font "Retrato" at bounding box center [984, 316] width 44 height 14
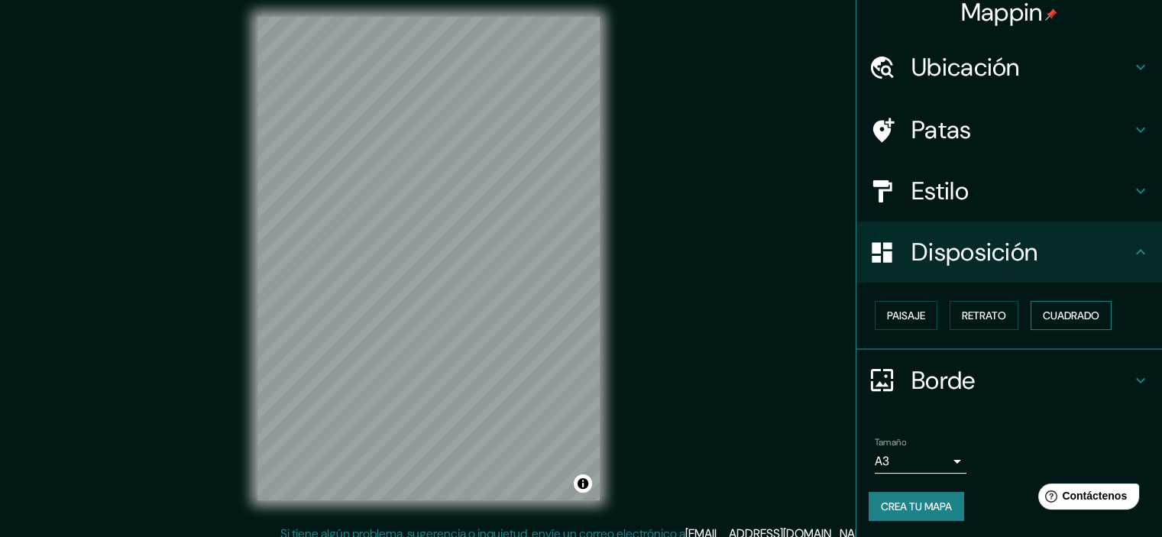
click at [1031, 306] on button "Cuadrado" at bounding box center [1071, 315] width 81 height 29
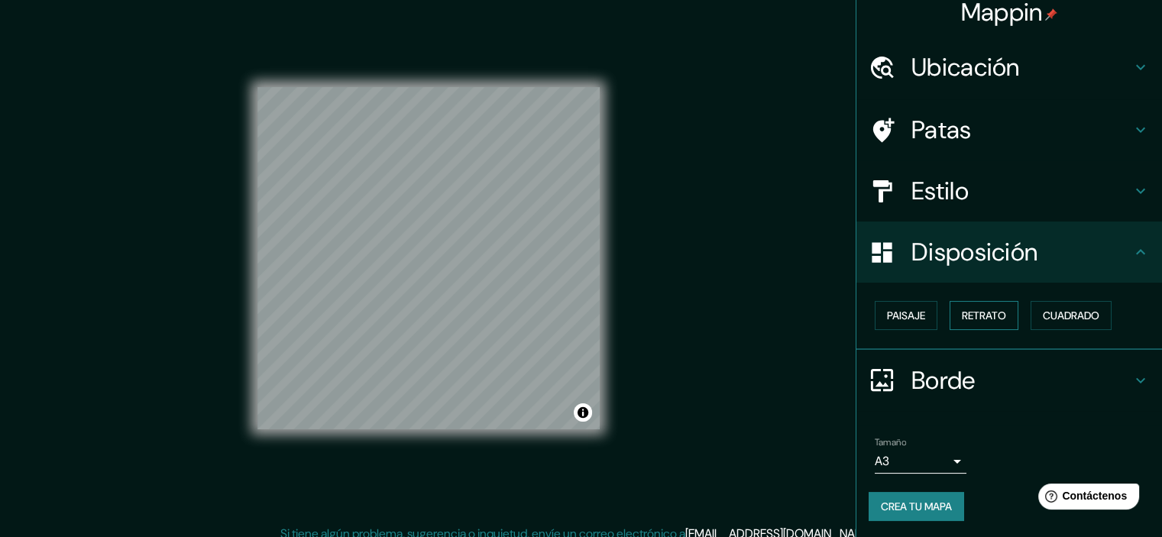
click at [962, 316] on font "Retrato" at bounding box center [984, 316] width 44 height 14
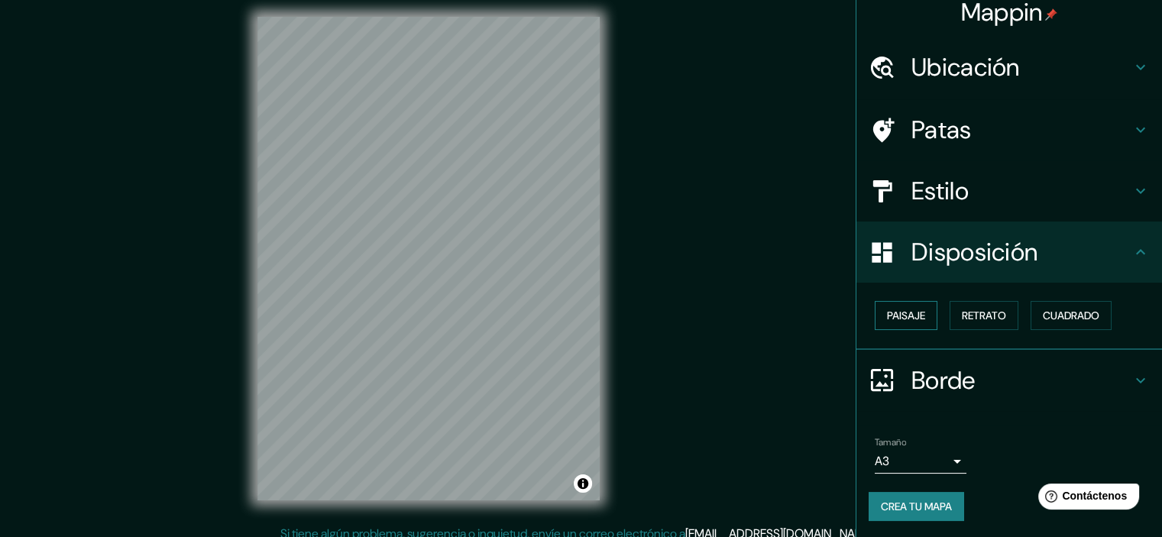
click at [907, 314] on font "Paisaje" at bounding box center [906, 316] width 38 height 14
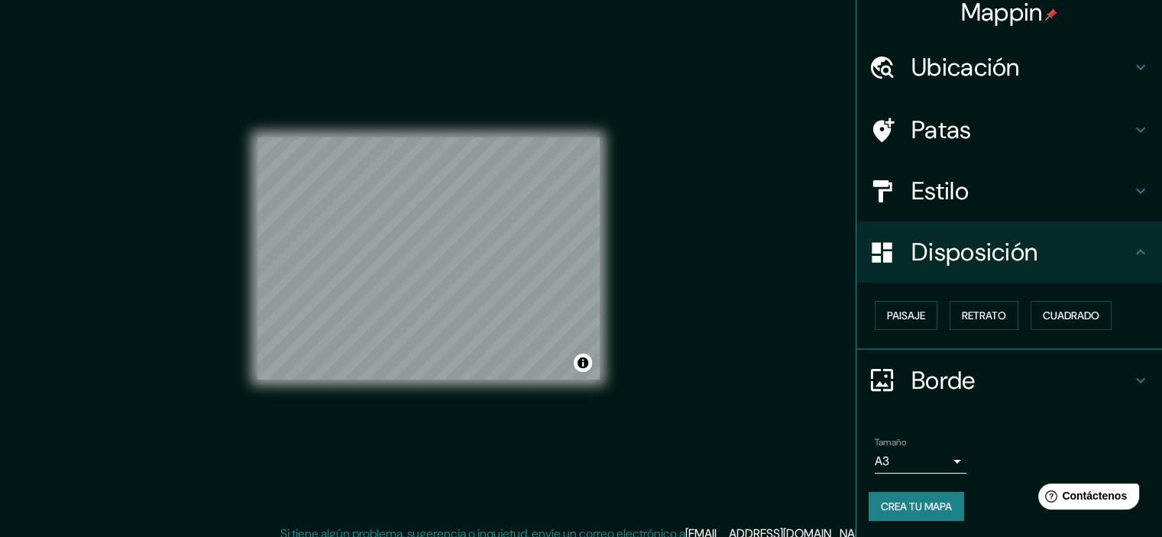
click at [717, 317] on div "Mappin Ubicación [DATE][GEOGRAPHIC_DATA][PERSON_NAME], [GEOGRAPHIC_DATA], [GEOG…" at bounding box center [581, 270] width 1162 height 557
click at [856, 263] on div "Disposición" at bounding box center [1009, 252] width 306 height 61
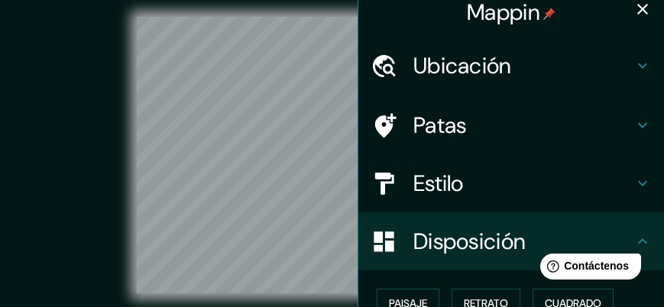
click at [638, 11] on icon "button" at bounding box center [642, 9] width 11 height 11
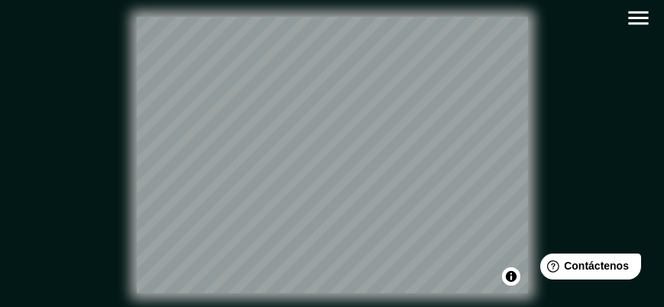
click at [569, 40] on div "© Mapbox © OpenStreetMap Improve this map" at bounding box center [331, 155] width 597 height 277
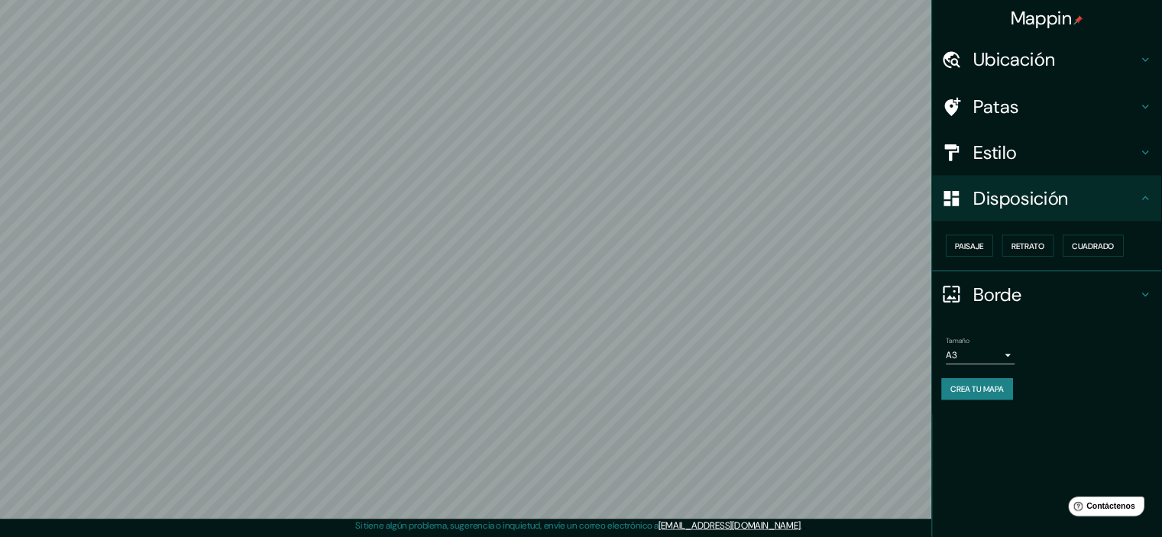
scroll to position [0, 0]
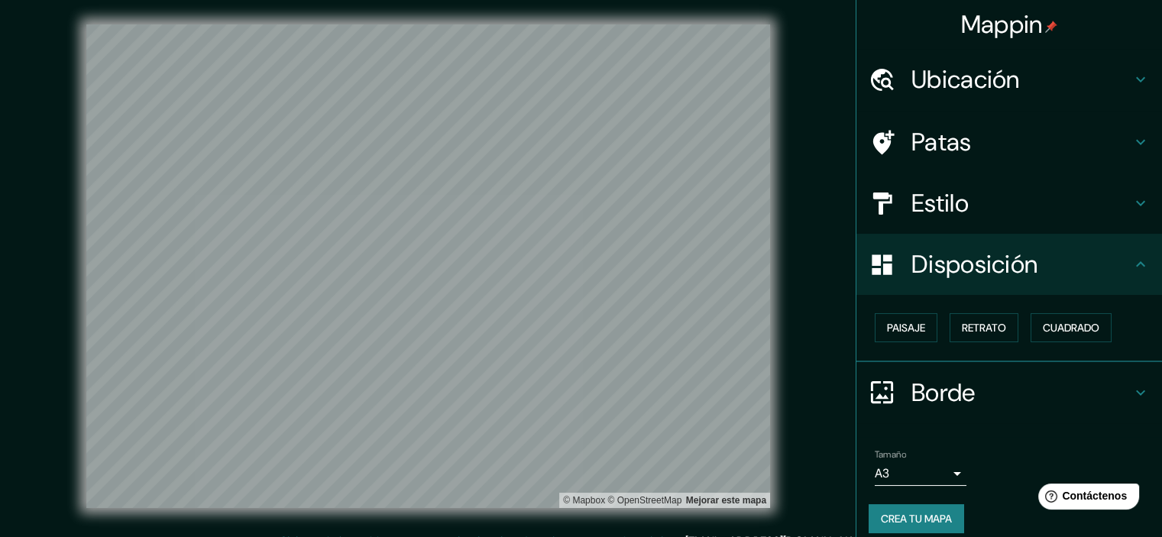
click at [810, 189] on div "© Mapbox © OpenStreetMap Mejorar este mapa" at bounding box center [428, 266] width 1046 height 484
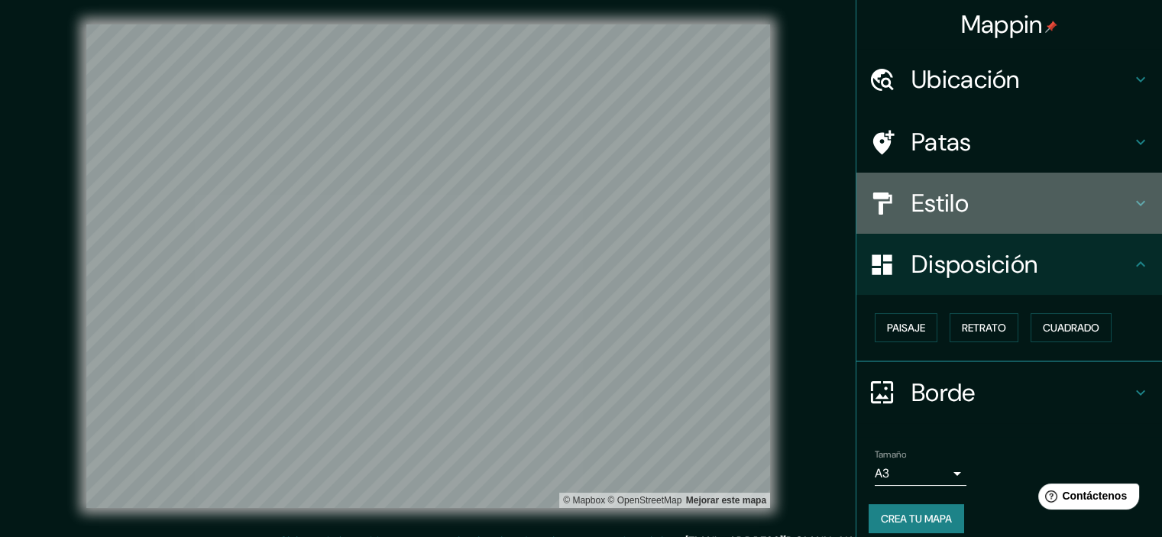
click at [935, 209] on font "Estilo" at bounding box center [939, 203] width 57 height 32
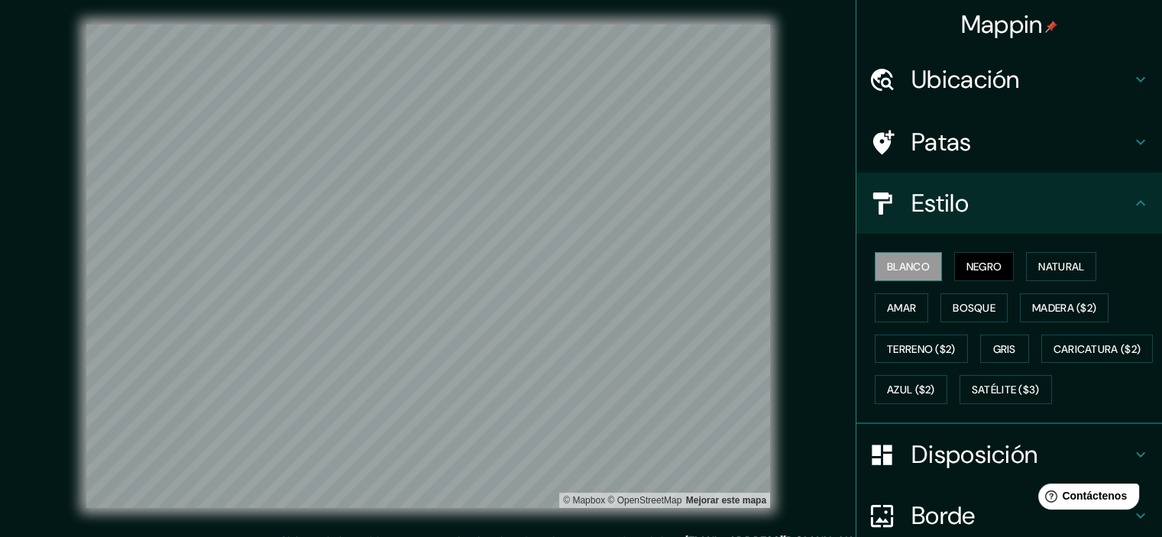
click at [896, 264] on font "Blanco" at bounding box center [908, 267] width 43 height 14
click at [1026, 270] on button "Natural" at bounding box center [1061, 266] width 70 height 29
click at [954, 259] on button "Negro" at bounding box center [984, 266] width 60 height 29
click at [892, 244] on div "Blanco Negro Natural Amar Bosque Madera ($2) Terreno ($2) Gris Caricatura ($2) …" at bounding box center [1009, 329] width 306 height 190
click at [895, 260] on font "Blanco" at bounding box center [908, 267] width 43 height 14
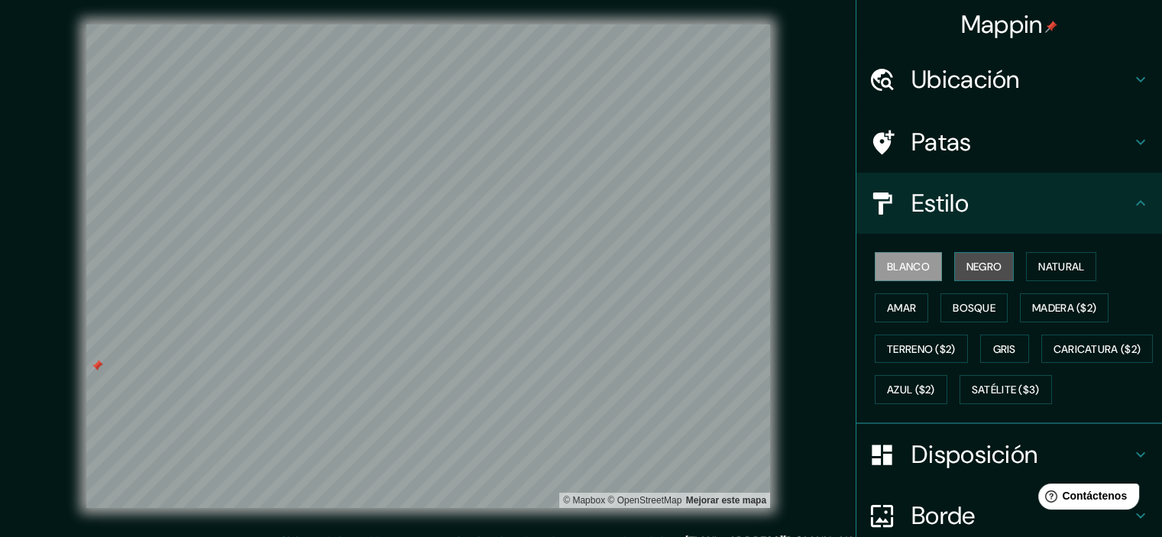
click at [997, 259] on button "Negro" at bounding box center [984, 266] width 60 height 29
click at [882, 276] on button "Blanco" at bounding box center [908, 266] width 67 height 29
click at [994, 269] on button "Negro" at bounding box center [984, 266] width 60 height 29
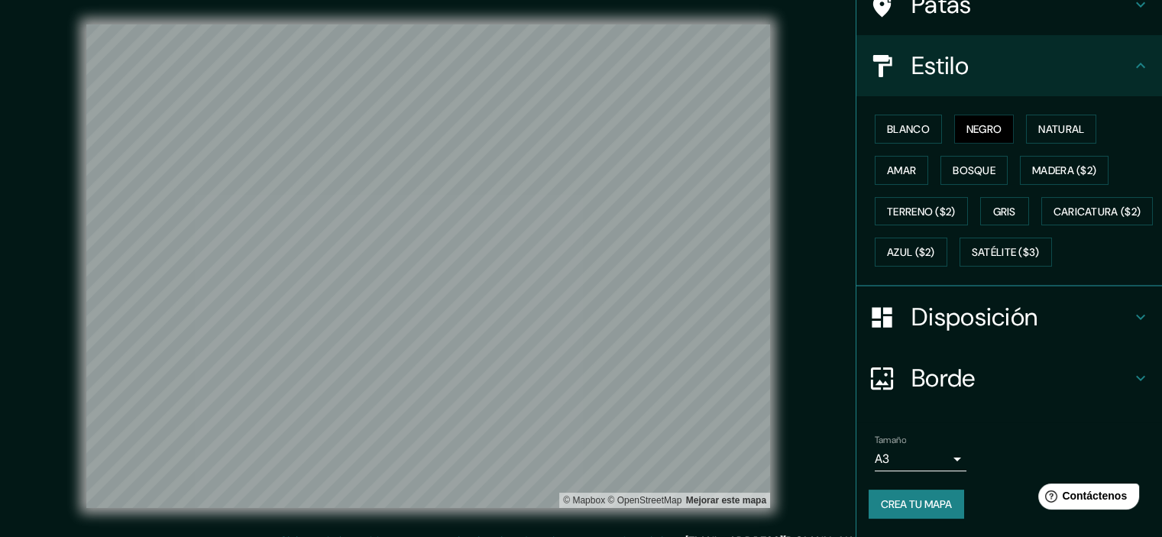
scroll to position [19, 0]
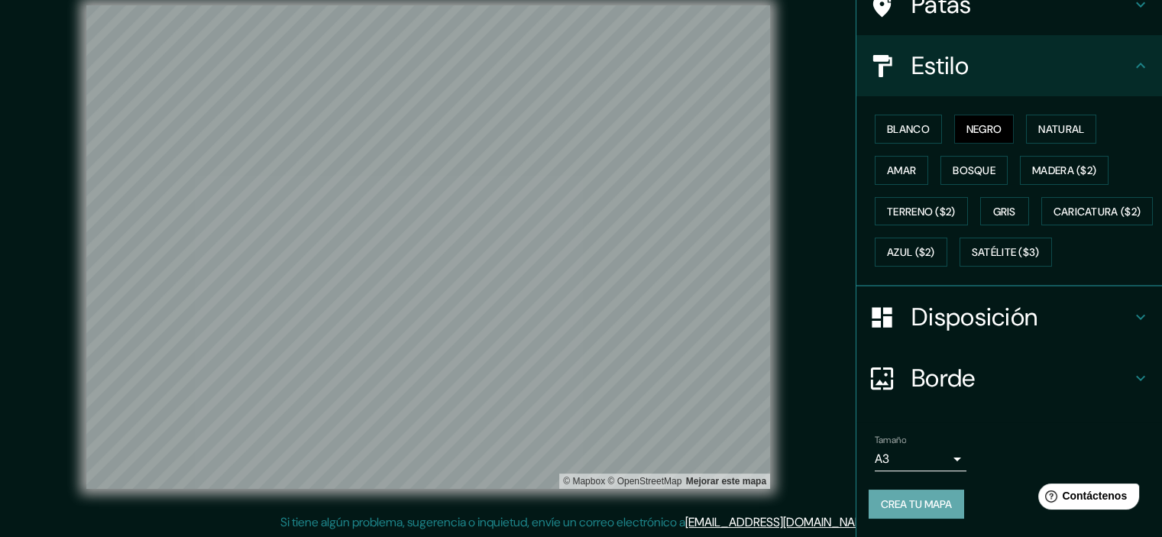
click at [901, 507] on font "Crea tu mapa" at bounding box center [916, 504] width 71 height 14
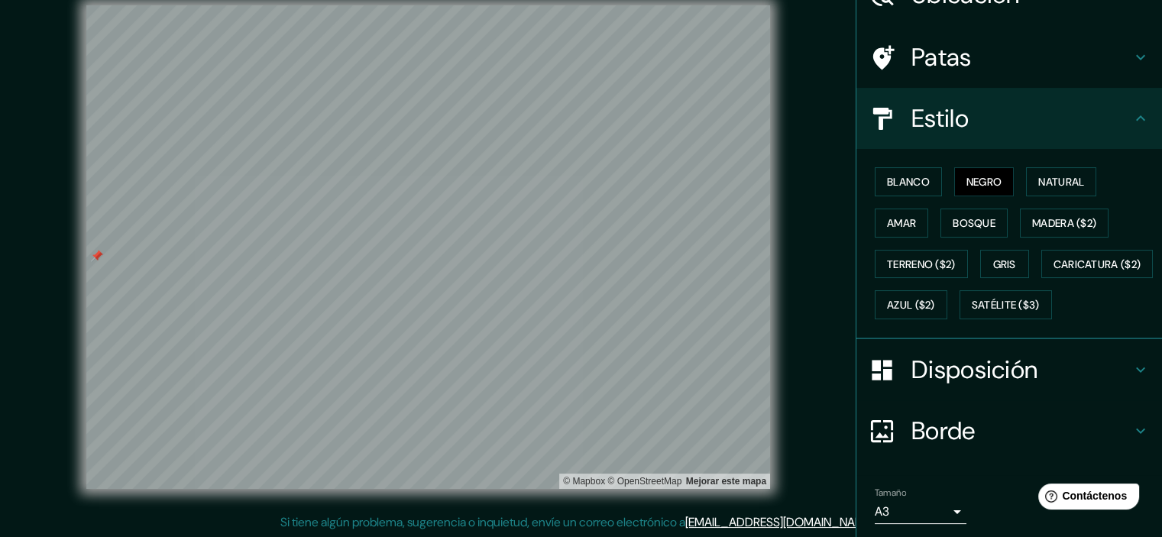
scroll to position [174, 0]
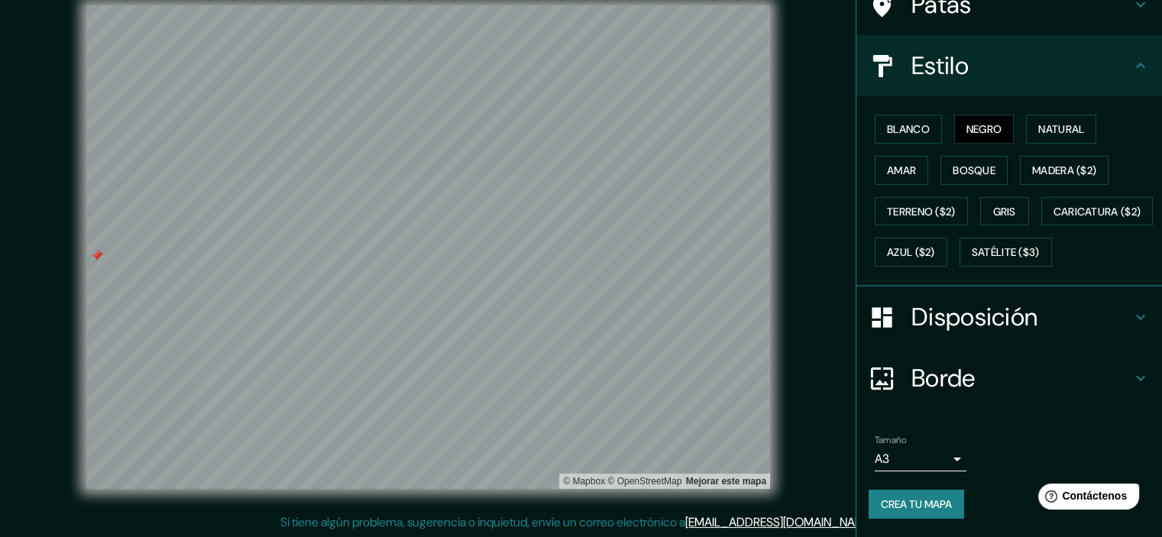
click at [1024, 387] on h4 "Borde" at bounding box center [1021, 378] width 220 height 31
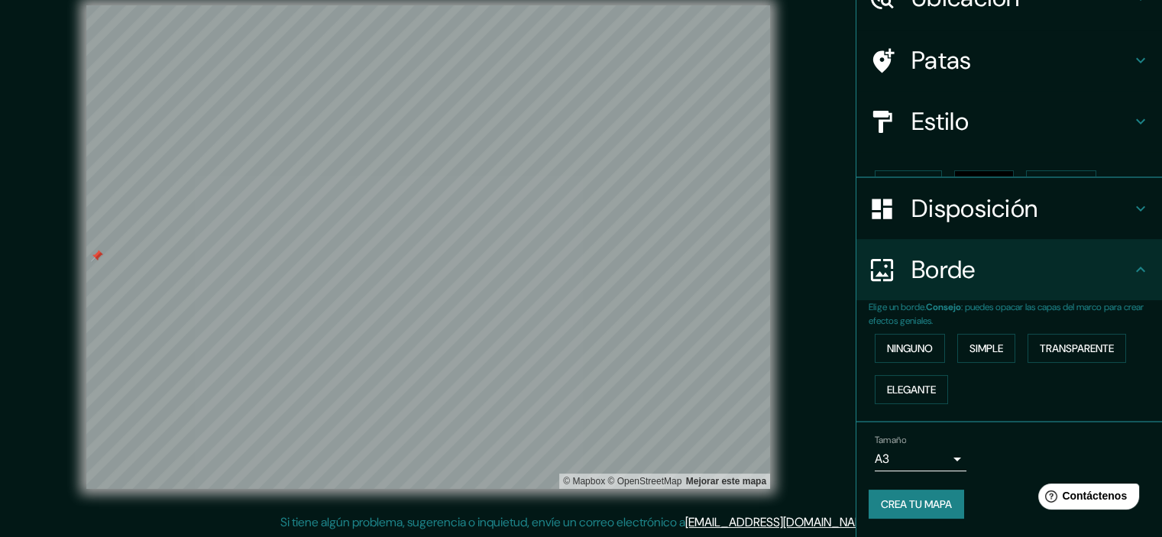
scroll to position [55, 0]
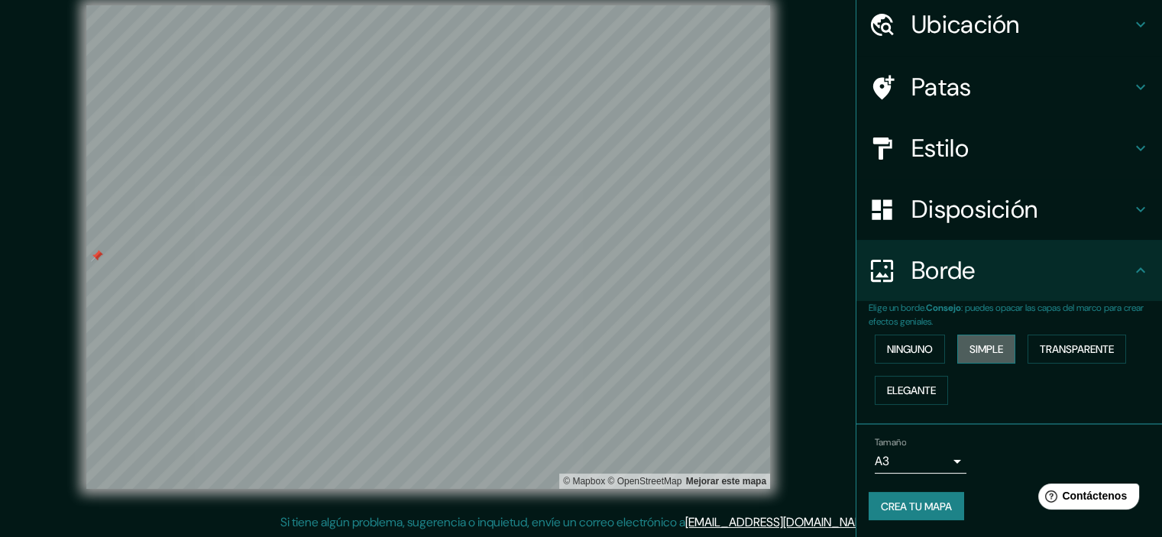
click at [969, 342] on font "Simple" at bounding box center [986, 349] width 34 height 14
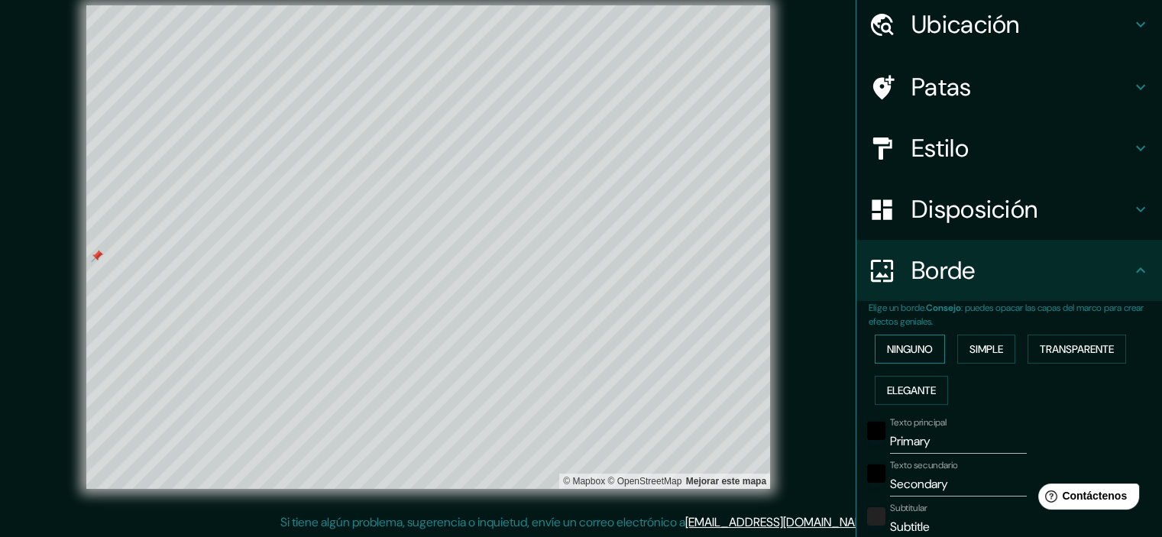
click at [901, 351] on font "Ninguno" at bounding box center [910, 349] width 46 height 14
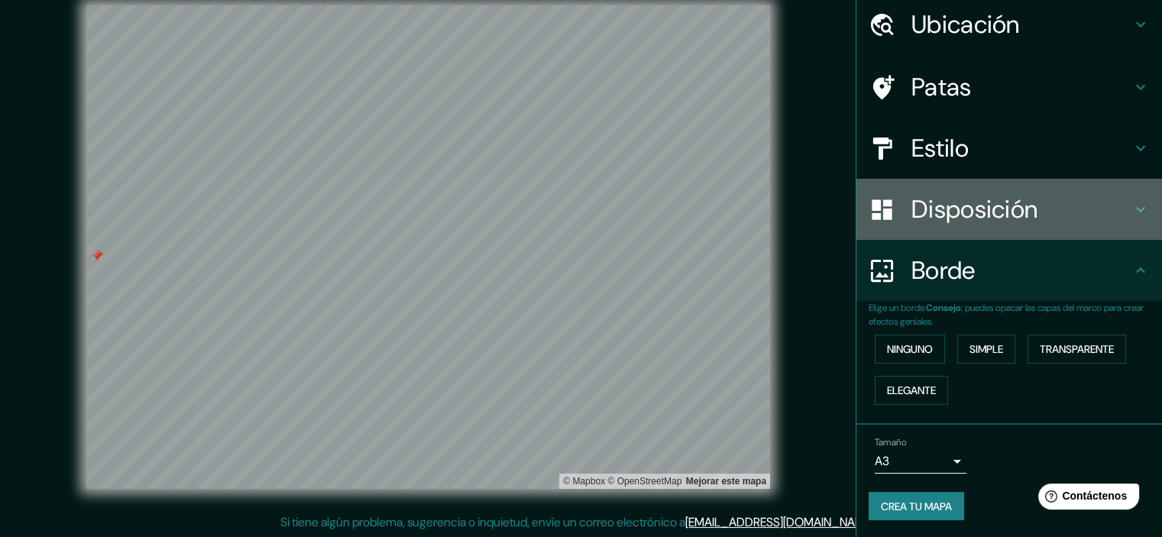
click at [969, 216] on font "Disposición" at bounding box center [974, 209] width 126 height 32
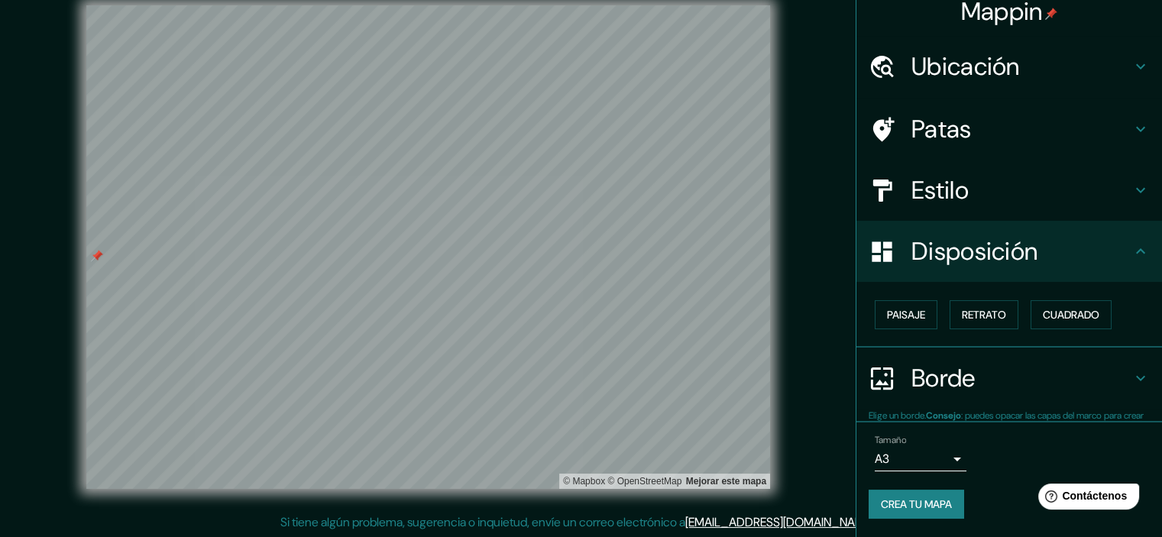
scroll to position [12, 0]
click at [979, 326] on button "Retrato" at bounding box center [984, 315] width 69 height 29
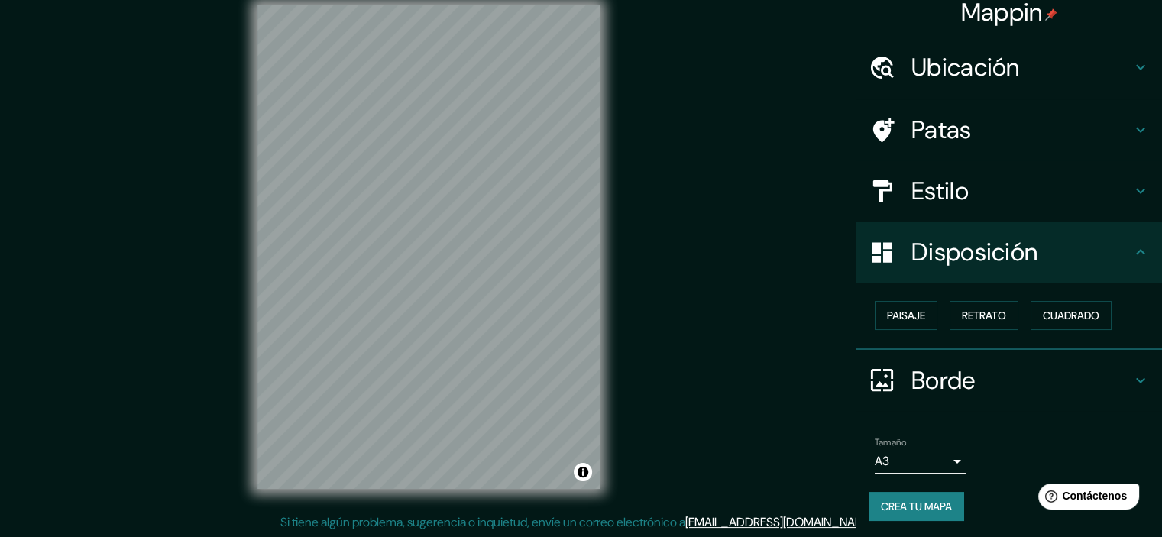
click at [1040, 411] on ul "Ubicación [DATE][GEOGRAPHIC_DATA][PERSON_NAME], [GEOGRAPHIC_DATA], [GEOGRAPHIC_…" at bounding box center [1009, 288] width 306 height 503
click at [989, 390] on h4 "Borde" at bounding box center [1021, 380] width 220 height 31
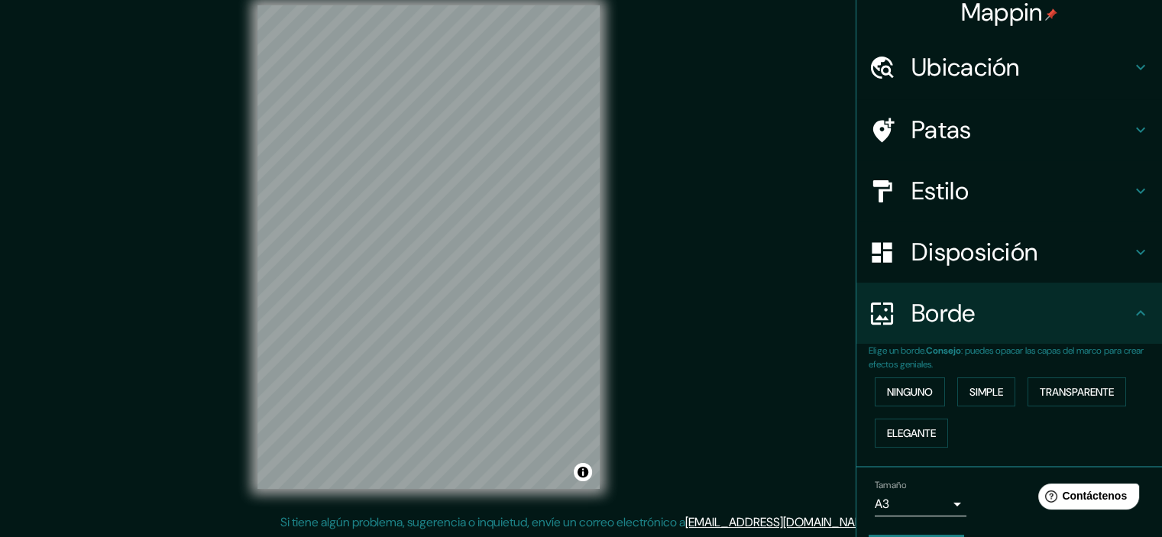
click at [984, 338] on div "Borde" at bounding box center [1009, 313] width 306 height 61
click at [968, 257] on font "Disposición" at bounding box center [974, 252] width 126 height 32
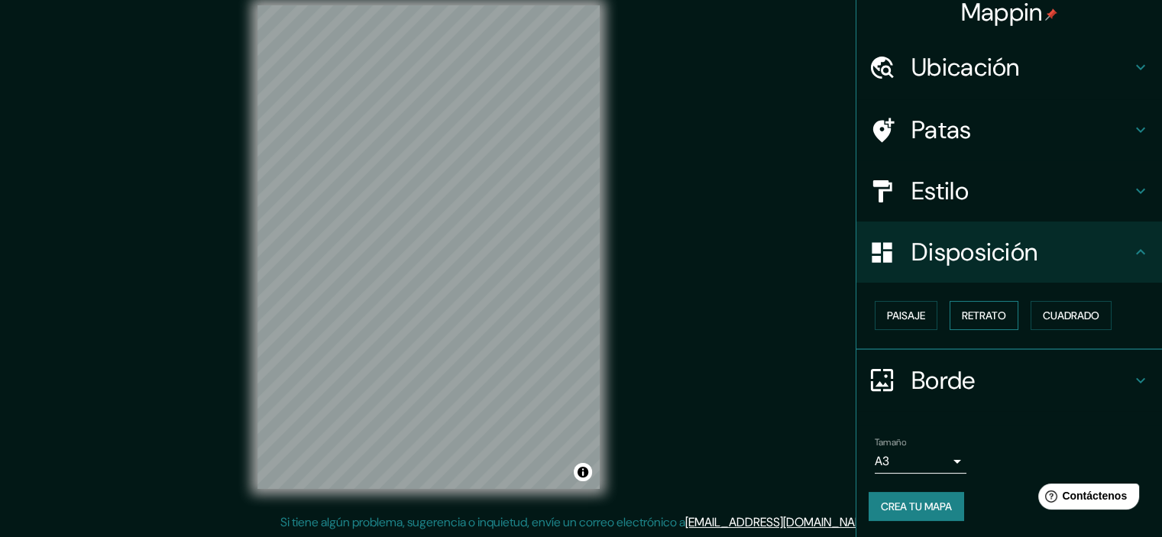
click at [963, 324] on font "Retrato" at bounding box center [984, 316] width 44 height 20
click at [892, 318] on font "Paisaje" at bounding box center [906, 316] width 38 height 14
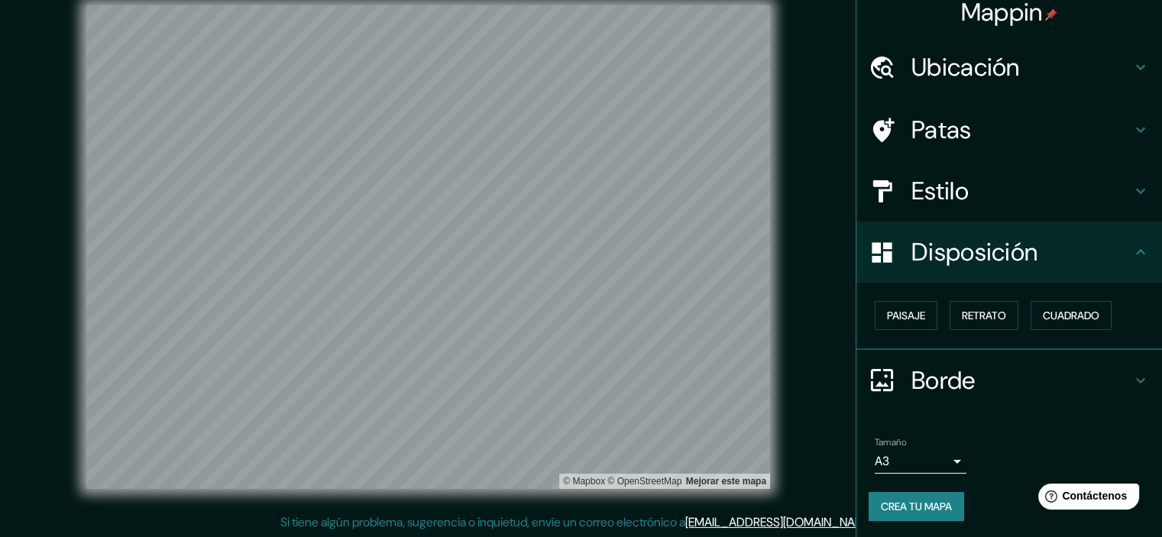
click at [929, 507] on font "Crea tu mapa" at bounding box center [916, 507] width 71 height 14
click at [951, 516] on button "Crea tu mapa" at bounding box center [916, 506] width 95 height 29
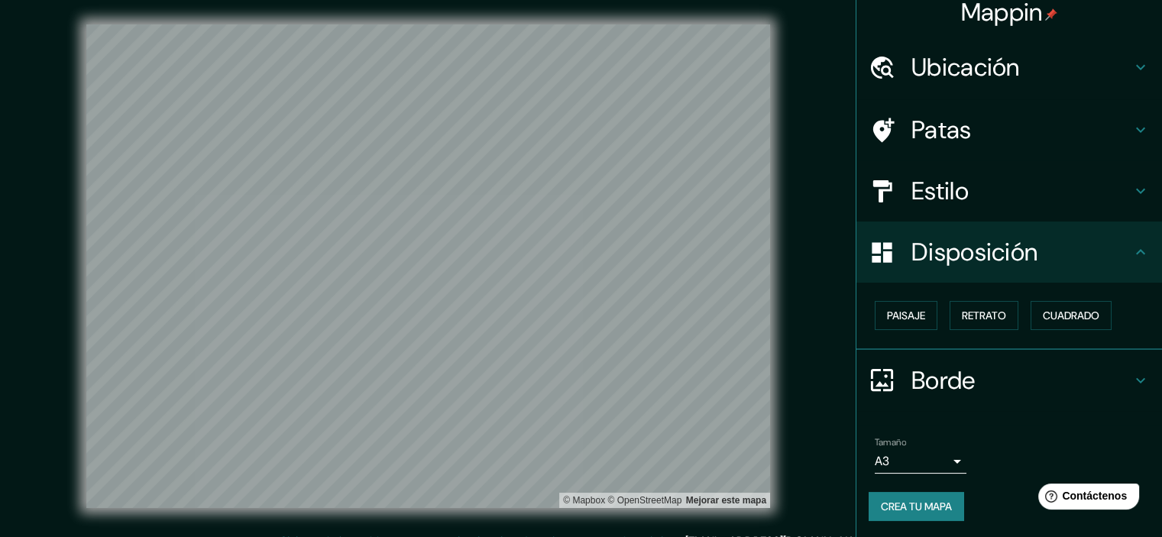
scroll to position [19, 0]
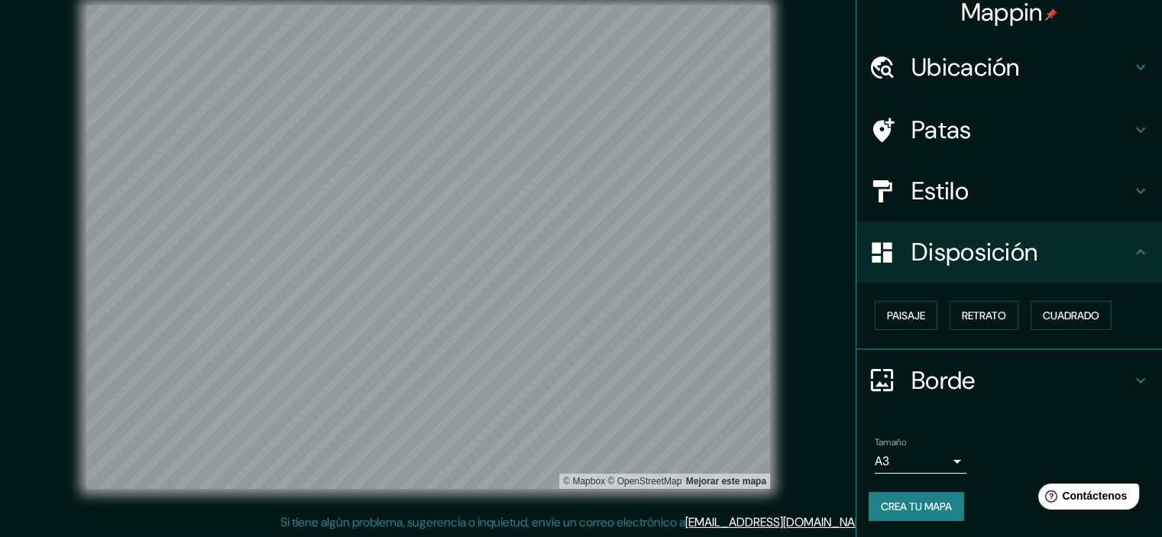
click at [929, 195] on font "Estilo" at bounding box center [939, 191] width 57 height 32
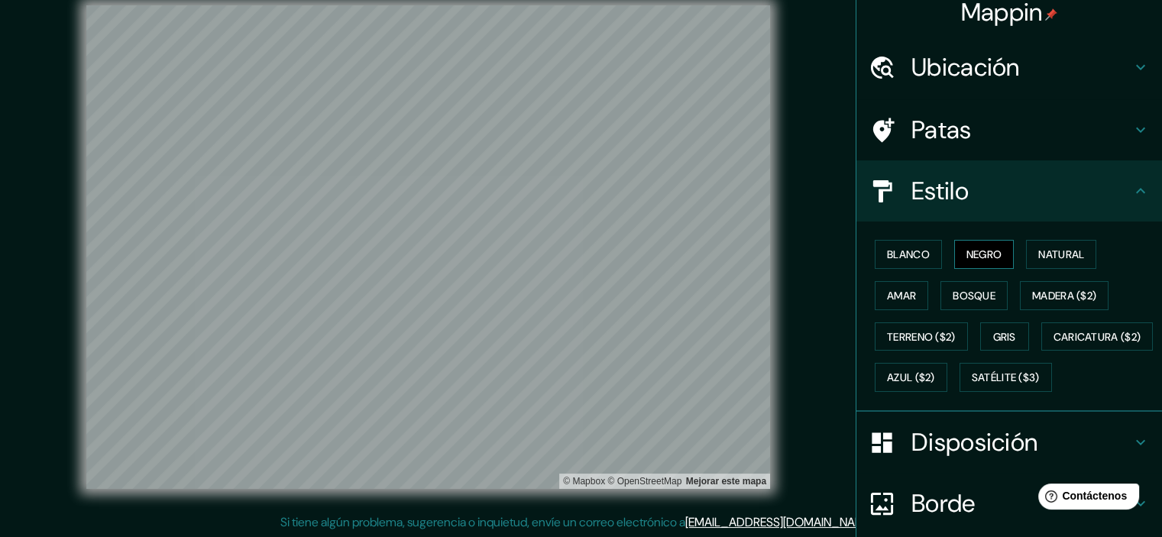
click at [967, 256] on font "Negro" at bounding box center [984, 255] width 36 height 14
click at [901, 248] on font "Blanco" at bounding box center [908, 255] width 43 height 14
click at [966, 251] on font "Negro" at bounding box center [984, 255] width 36 height 14
